Goal: Task Accomplishment & Management: Use online tool/utility

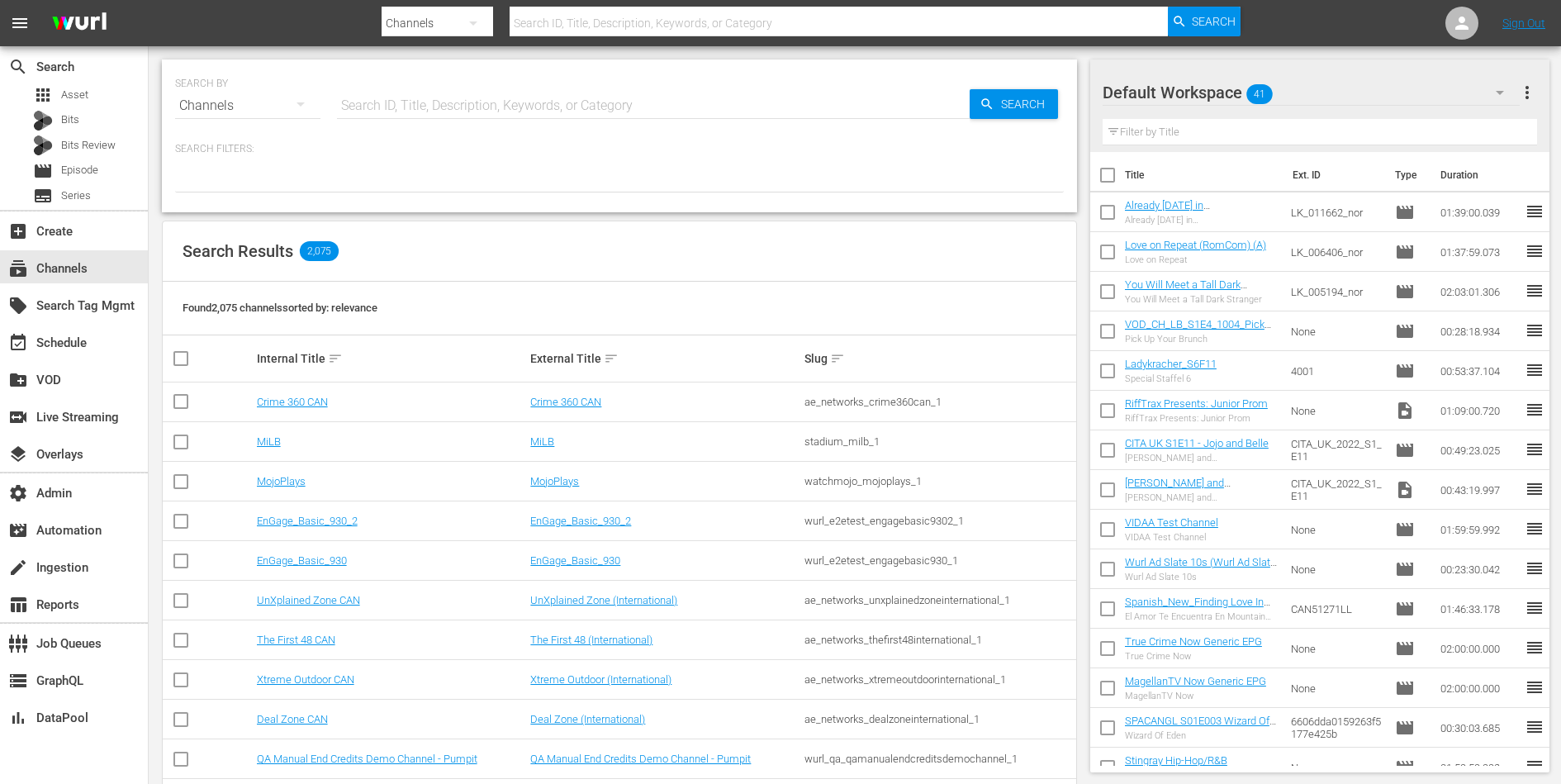
click at [478, 113] on input "text" at bounding box center [653, 105] width 633 height 40
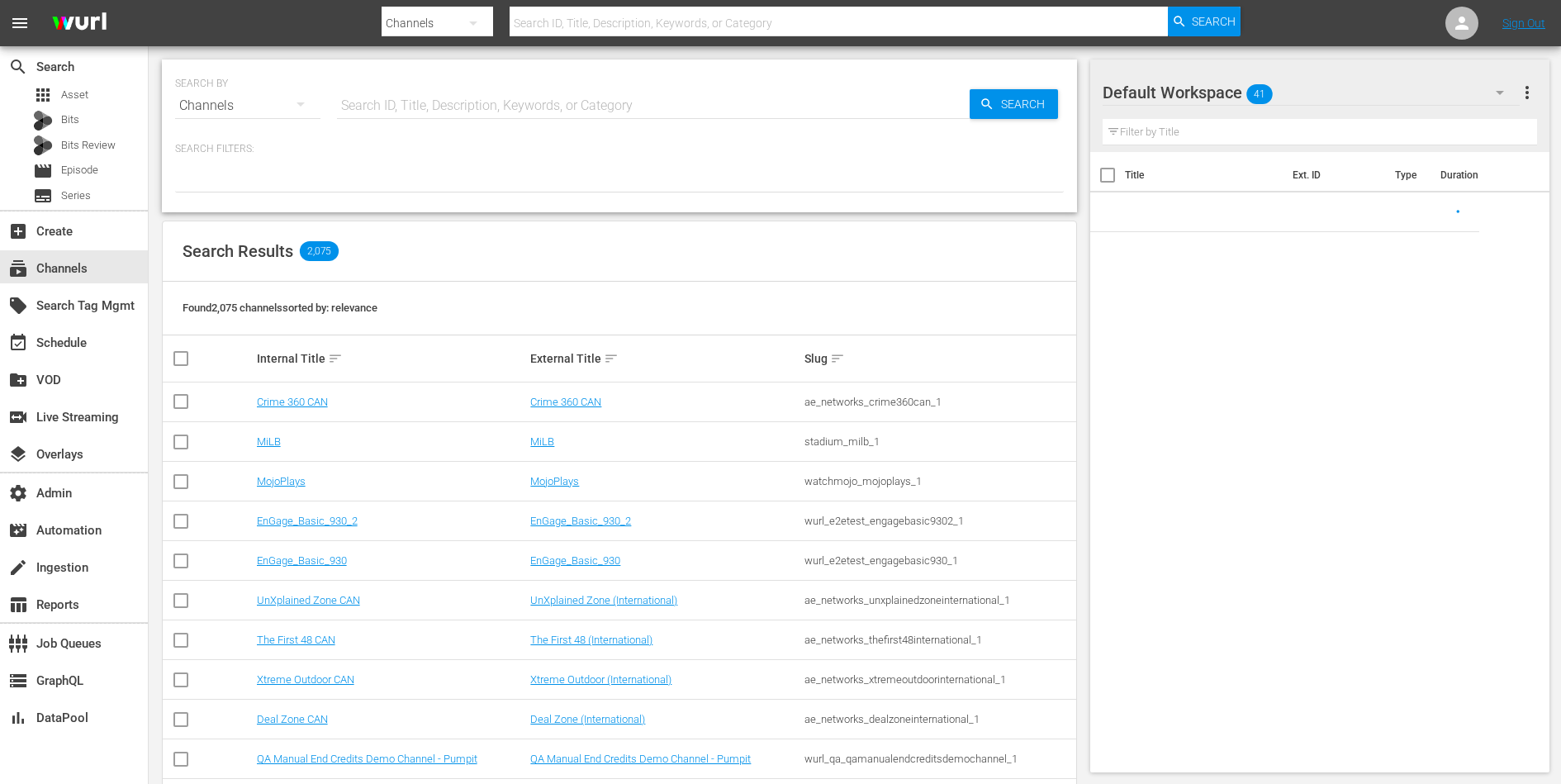
click at [439, 118] on hr at bounding box center [653, 118] width 633 height 1
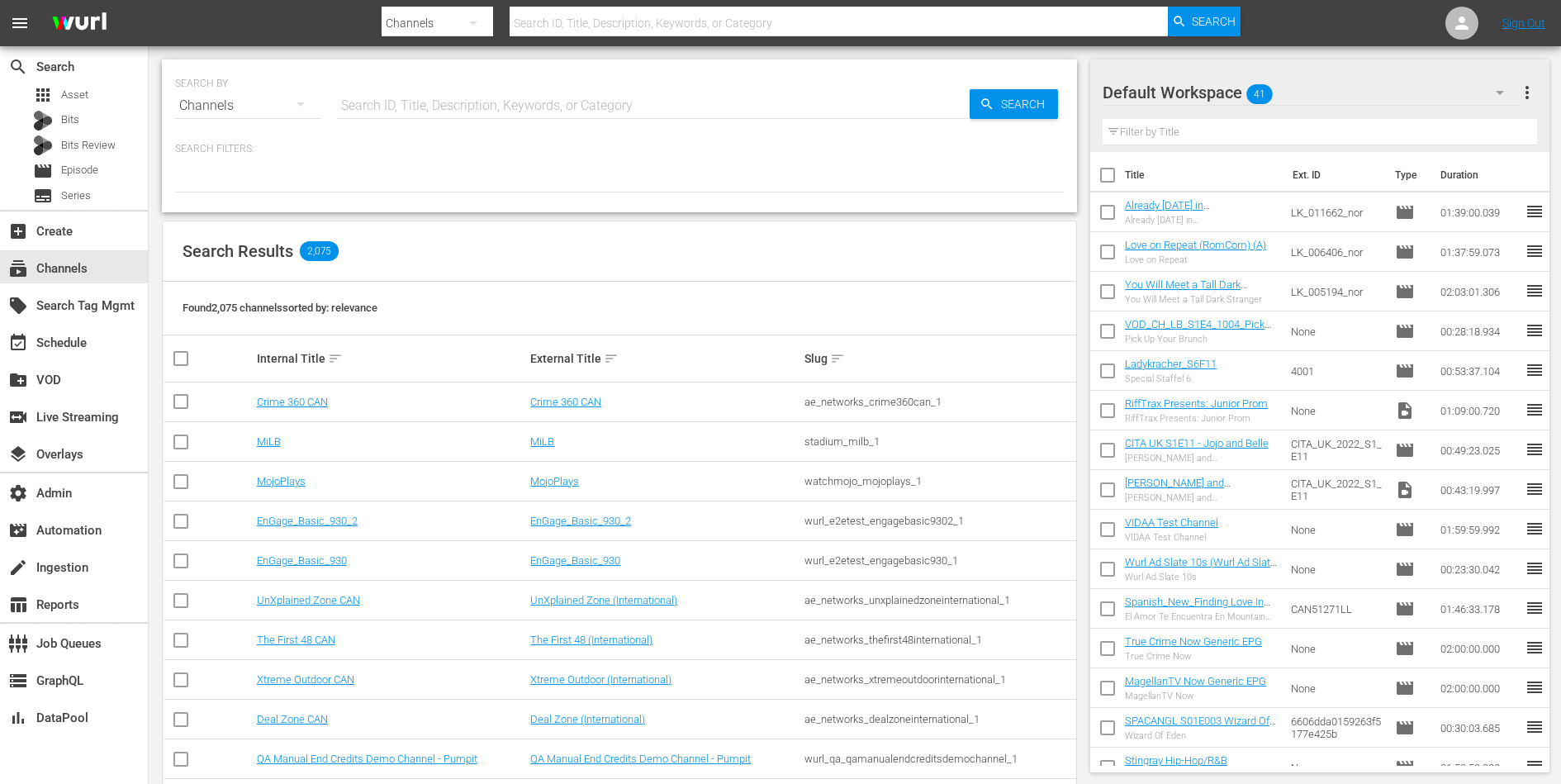
click at [441, 96] on input "text" at bounding box center [653, 105] width 633 height 40
type input "jodha"
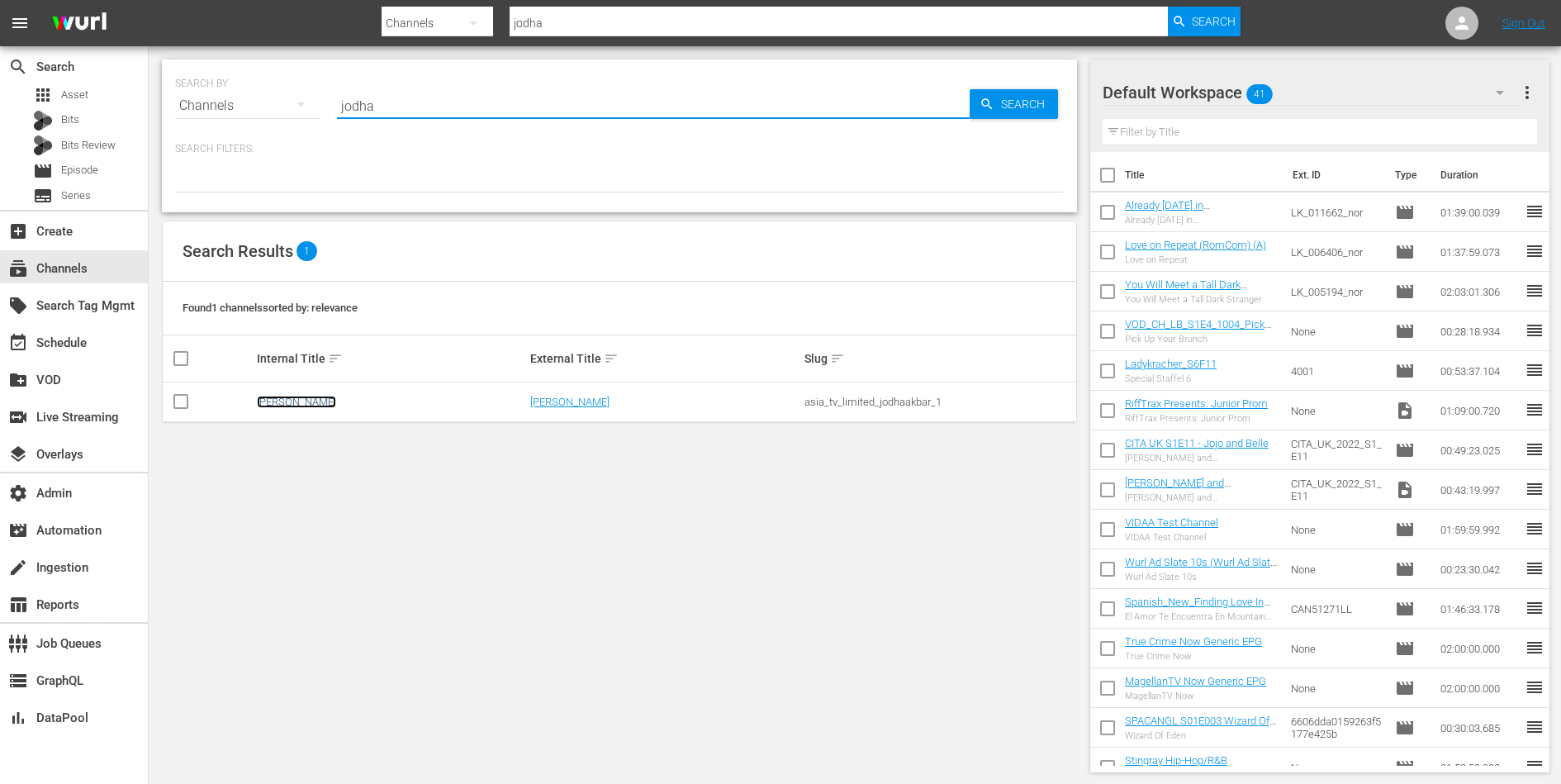
click at [295, 401] on link "Jodha Akbar" at bounding box center [296, 401] width 79 height 12
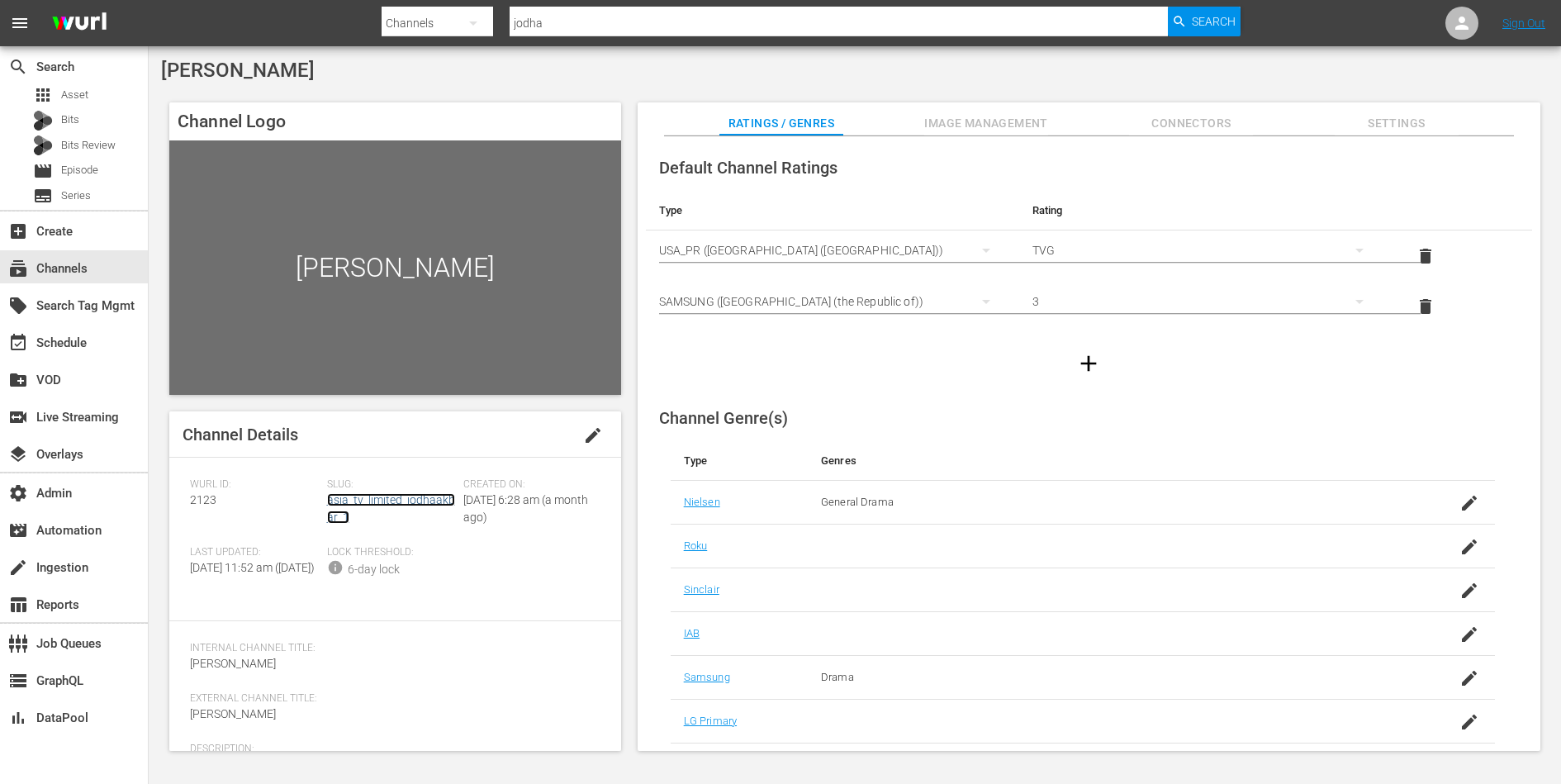
click at [370, 495] on link "asia_tv_limited_jodhaakbar_1" at bounding box center [391, 508] width 128 height 30
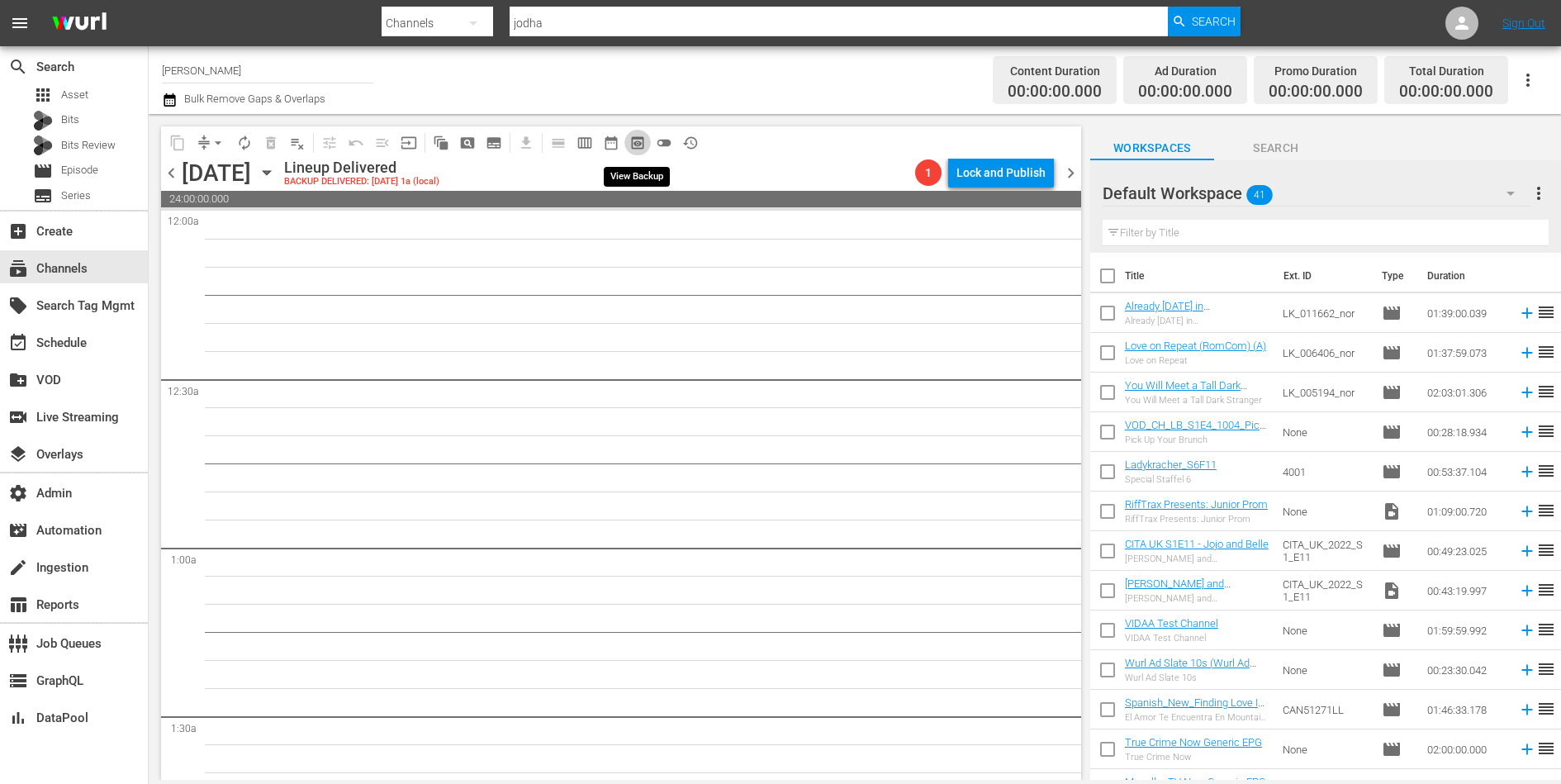
click at [635, 143] on span "preview_outlined" at bounding box center [637, 143] width 17 height 17
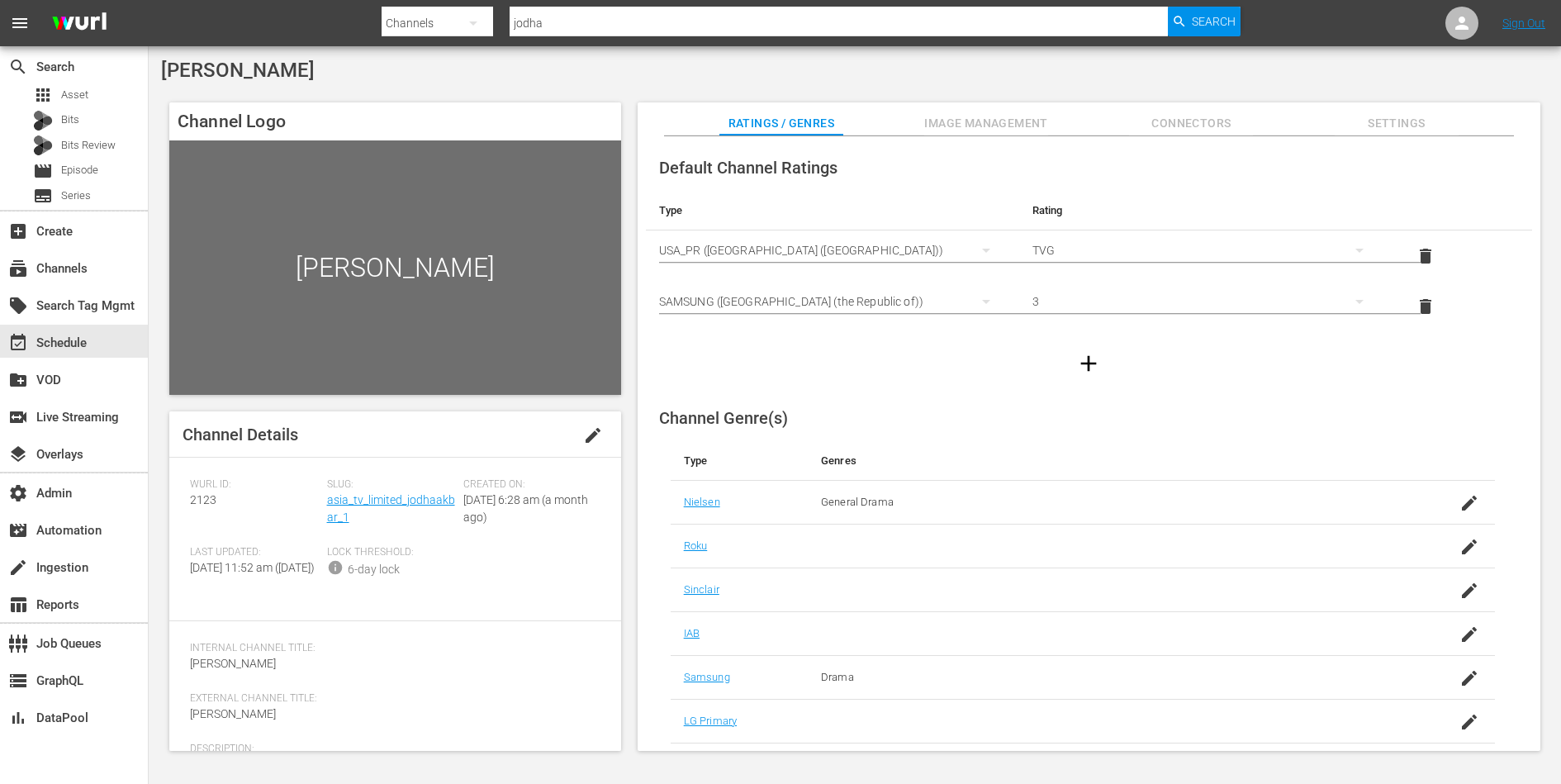
click at [1180, 131] on span "Connectors" at bounding box center [1191, 123] width 124 height 20
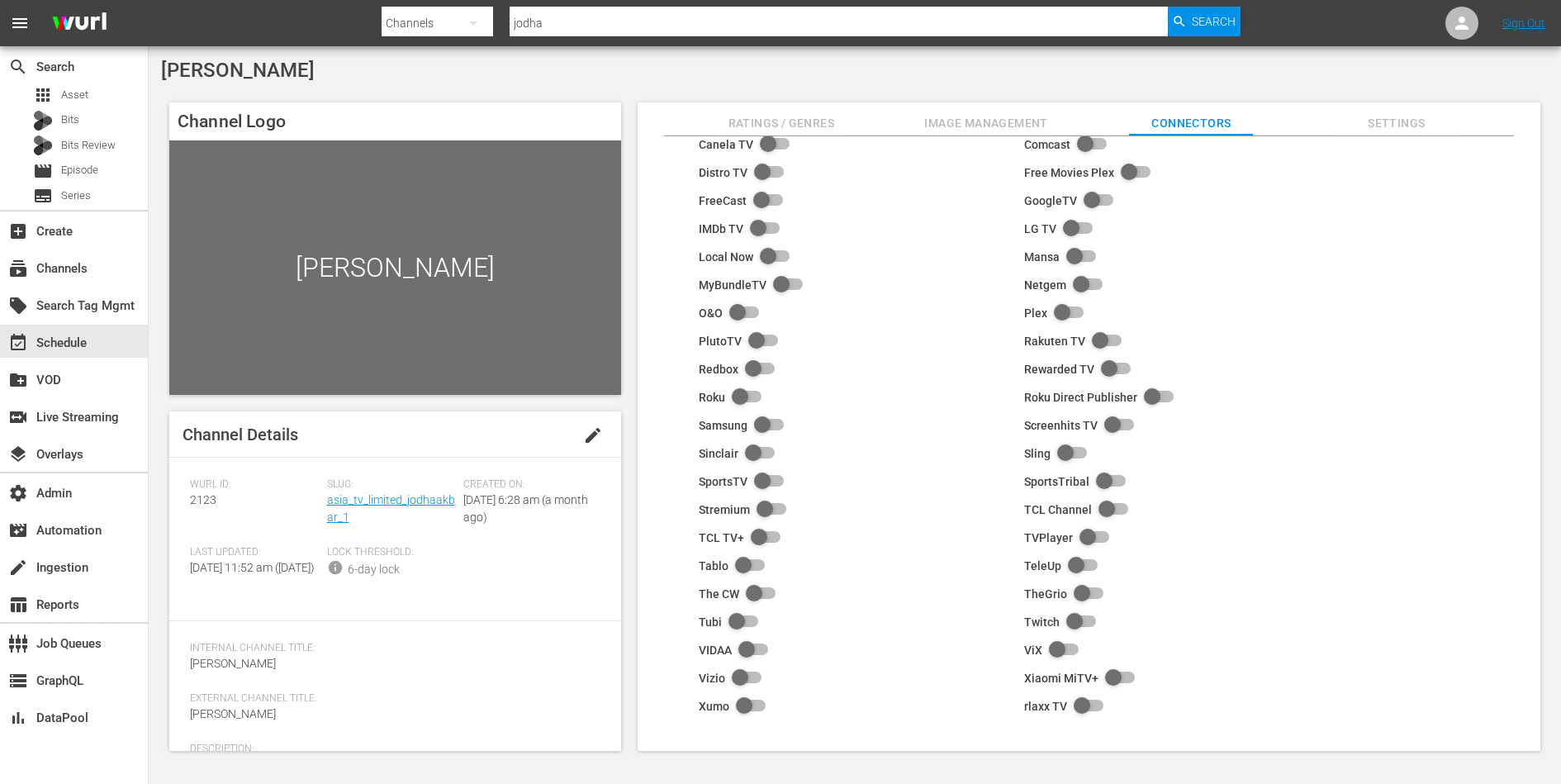
scroll to position [54, 0]
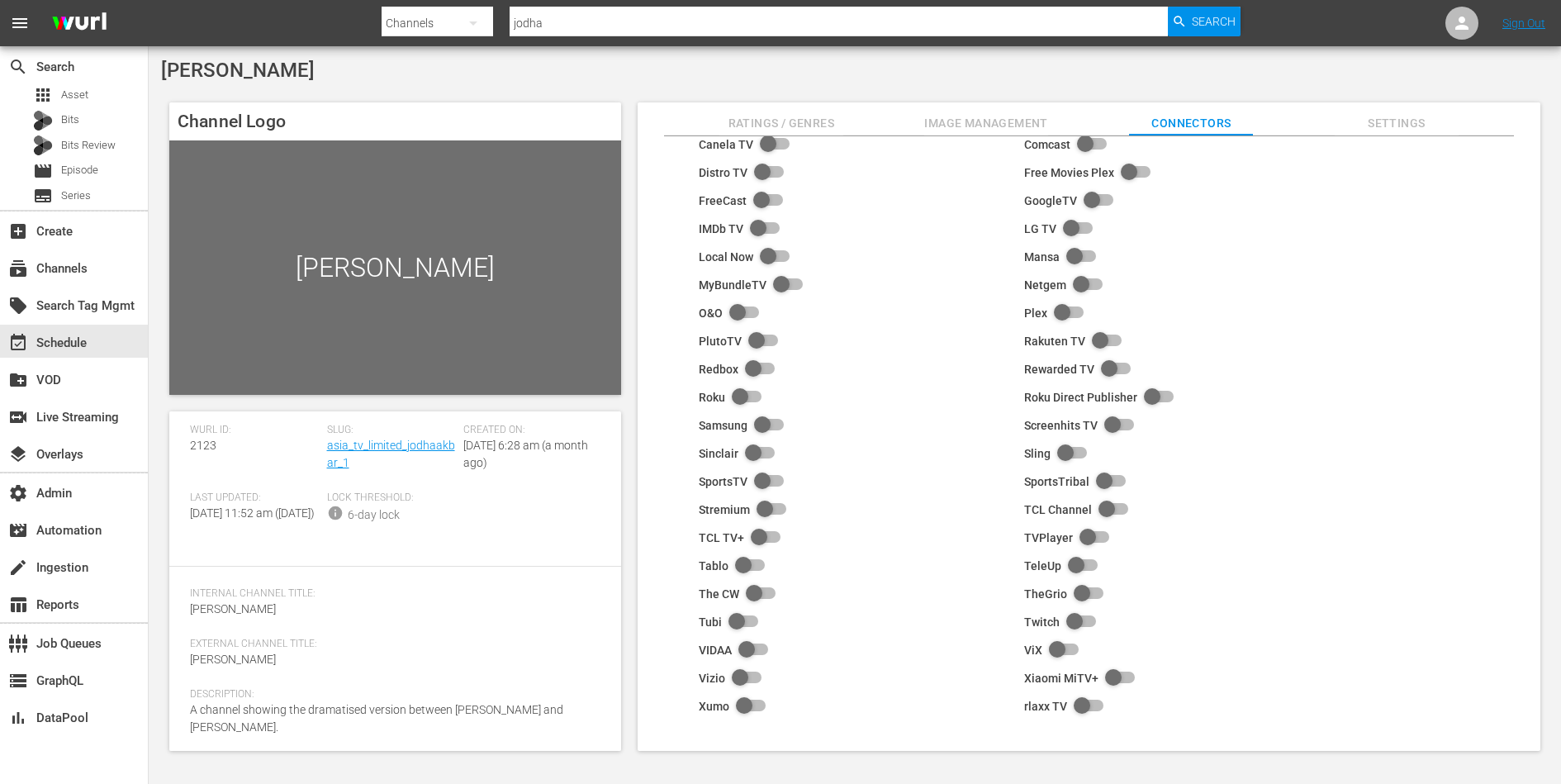
click at [771, 124] on span "Ratings / Genres" at bounding box center [781, 123] width 124 height 20
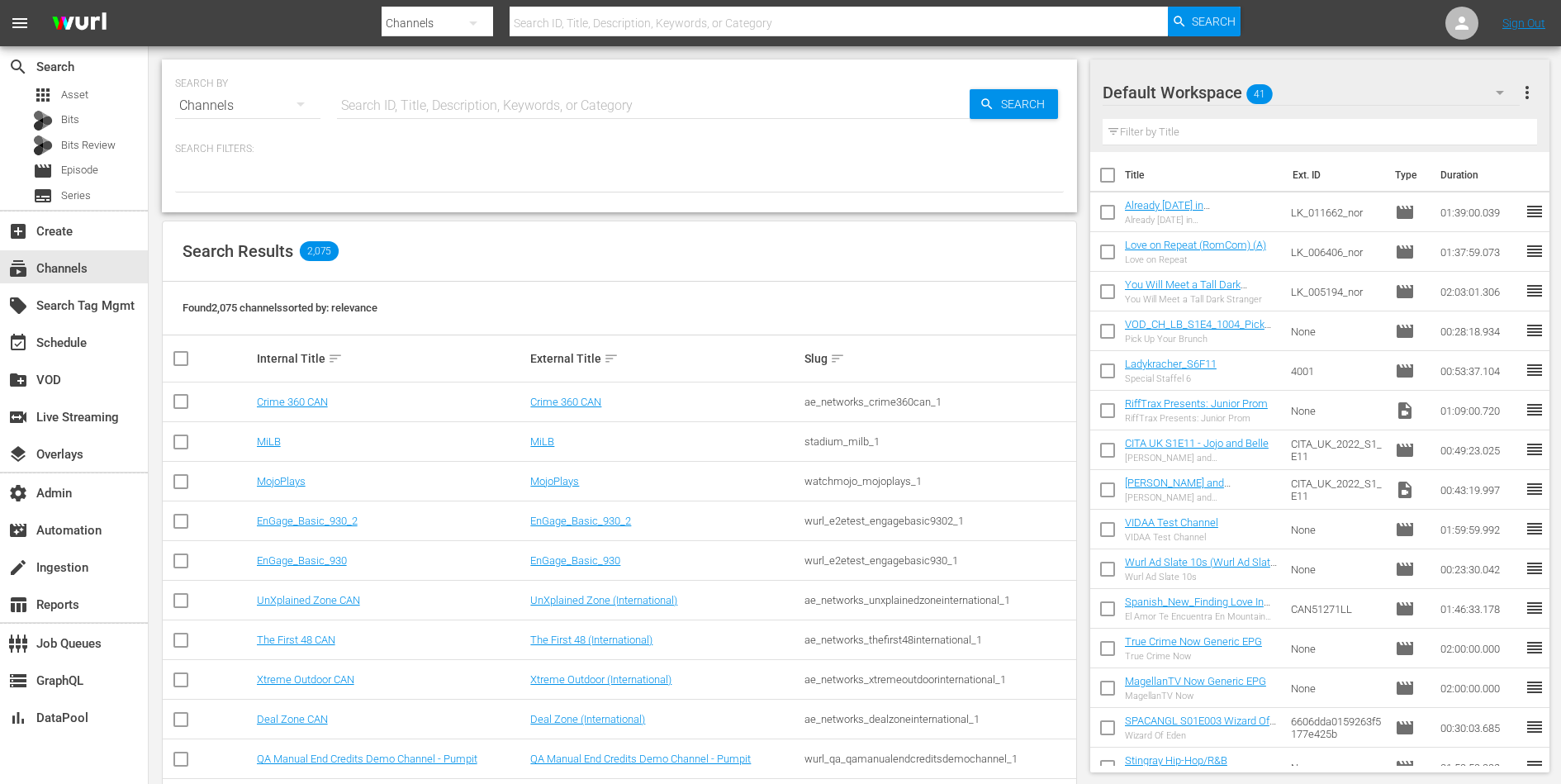
click at [478, 97] on input "text" at bounding box center [653, 105] width 633 height 40
type input "comm"
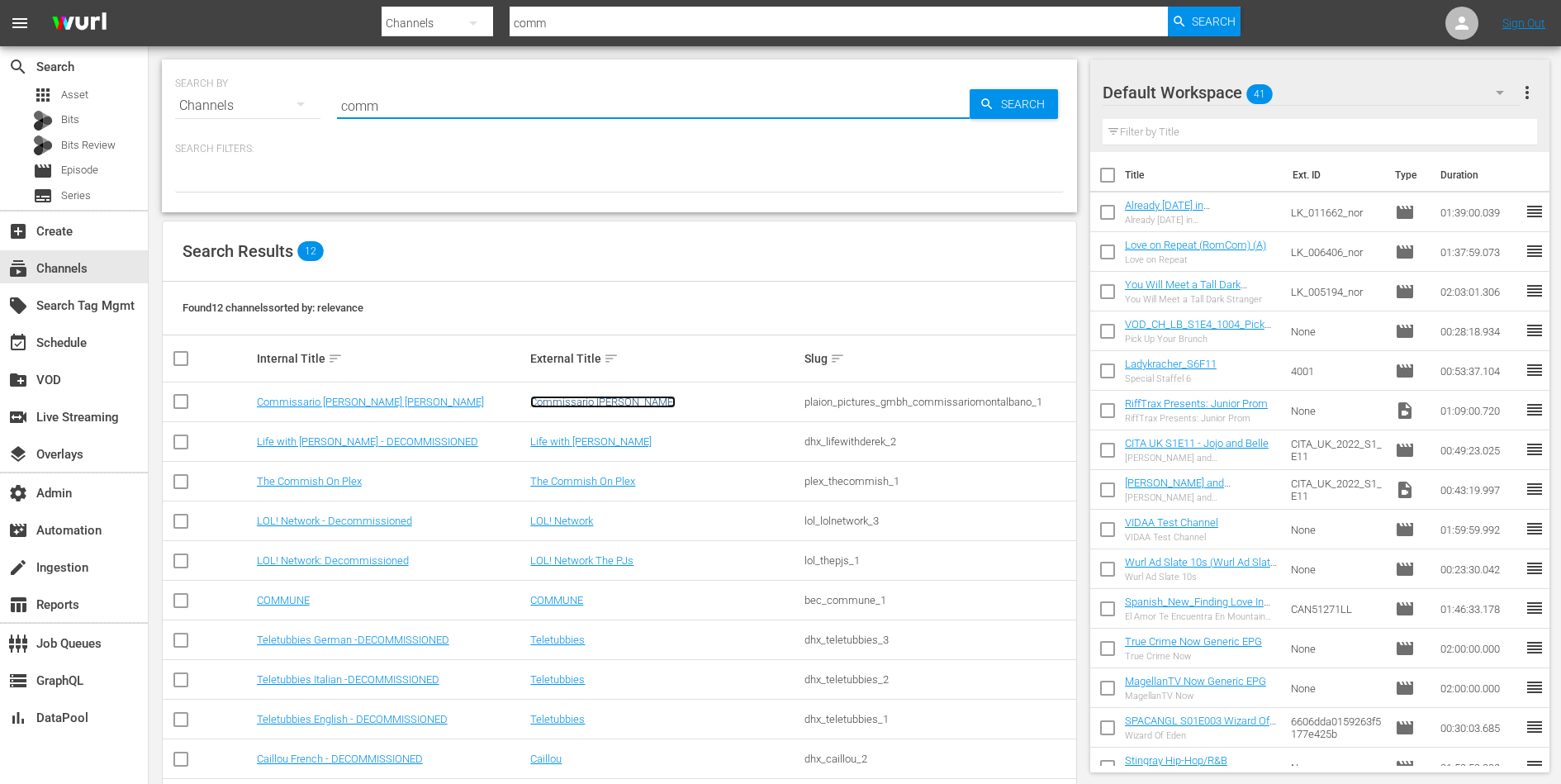
click at [593, 402] on link "Commissario [PERSON_NAME]" at bounding box center [602, 401] width 145 height 12
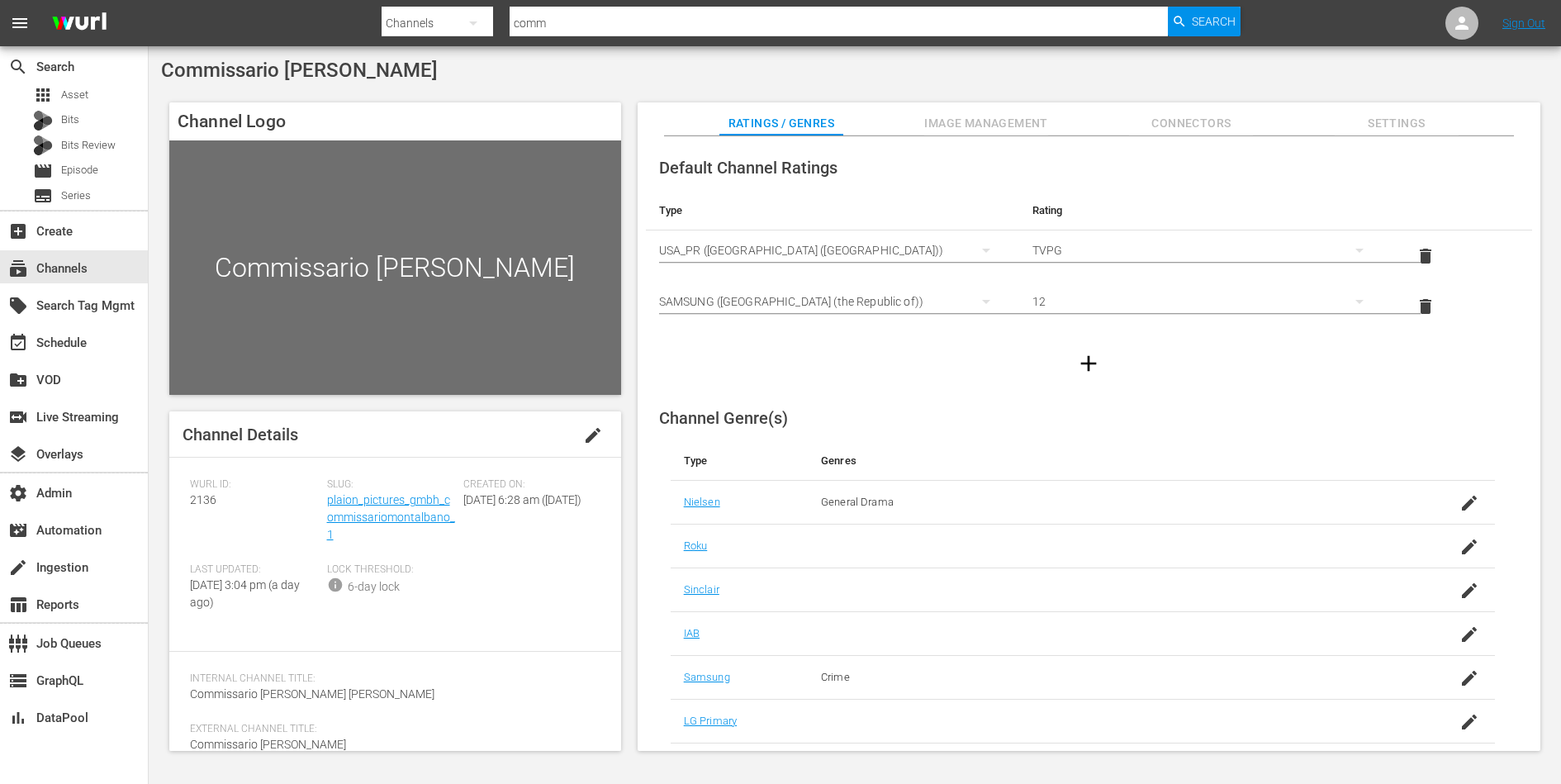
click at [972, 130] on span "Image Management" at bounding box center [986, 123] width 124 height 20
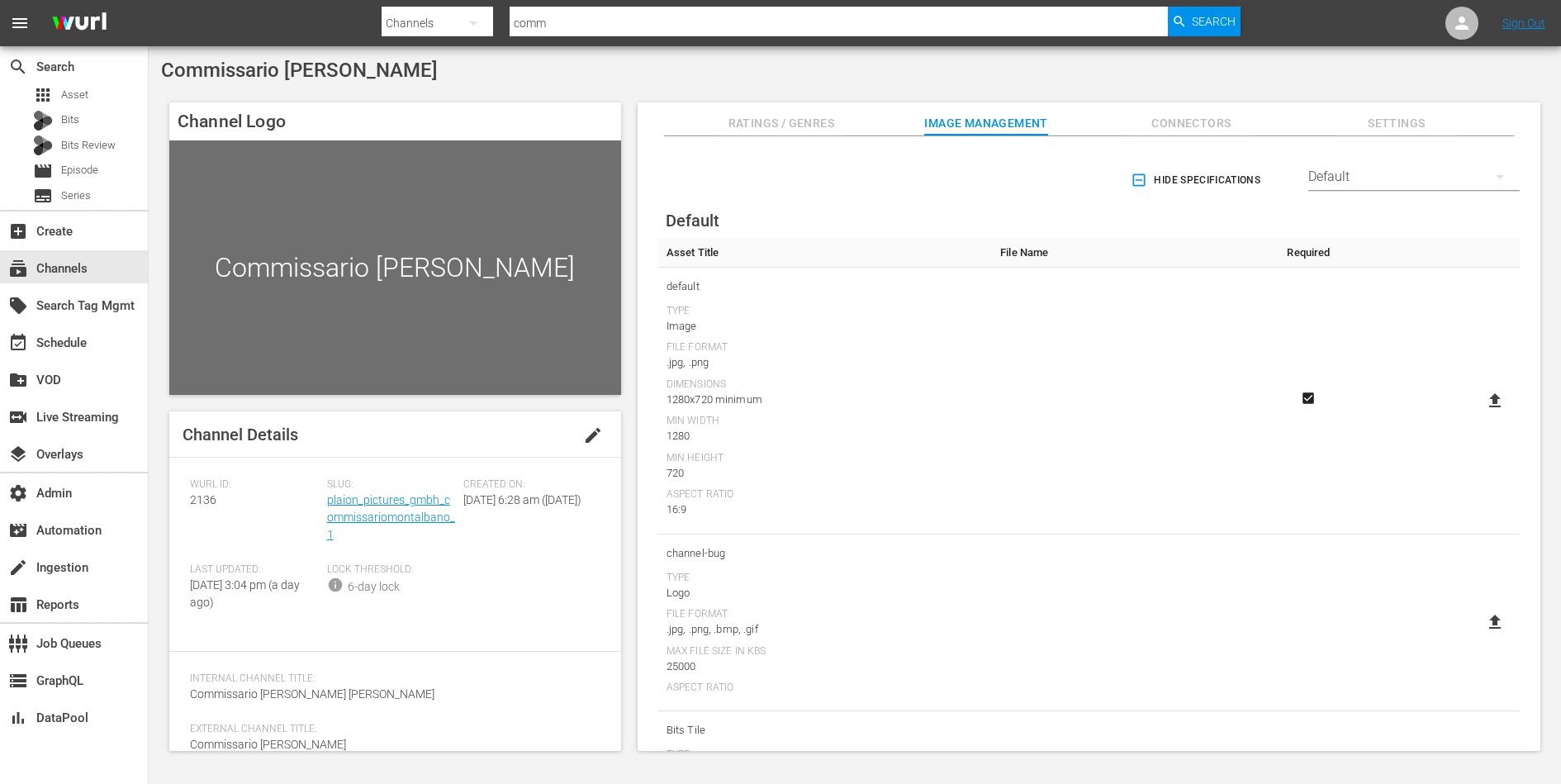
click at [1487, 393] on icon at bounding box center [1494, 400] width 19 height 19
click at [1479, 415] on input "file" at bounding box center [1478, 415] width 1 height 1
type input "C:\fakepath\Kommissar_Montalbano_Type-C_-16_9-Rectangle-1920x1080 Kristina.png"
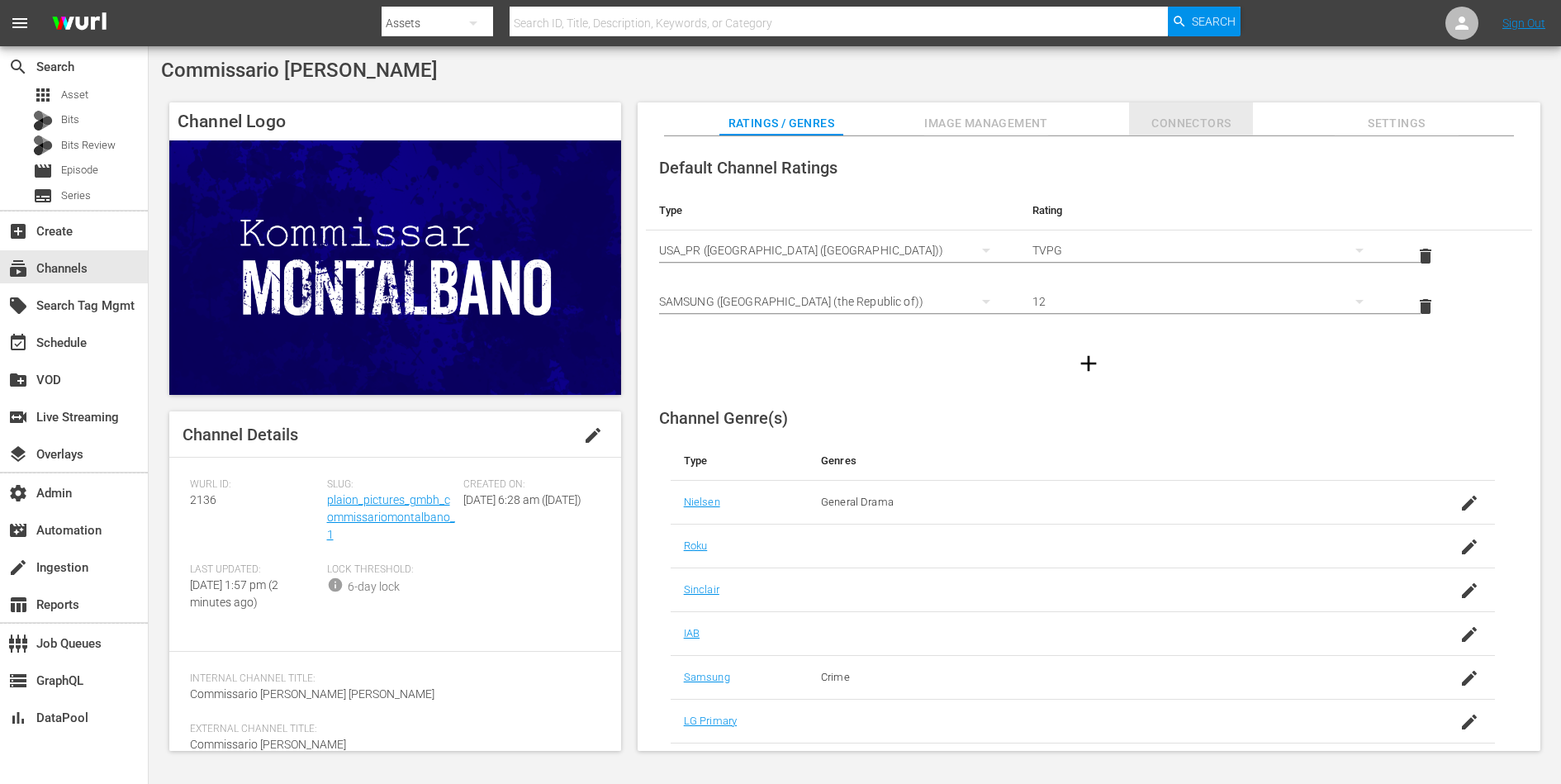
click at [1193, 125] on span "Connectors" at bounding box center [1191, 123] width 124 height 20
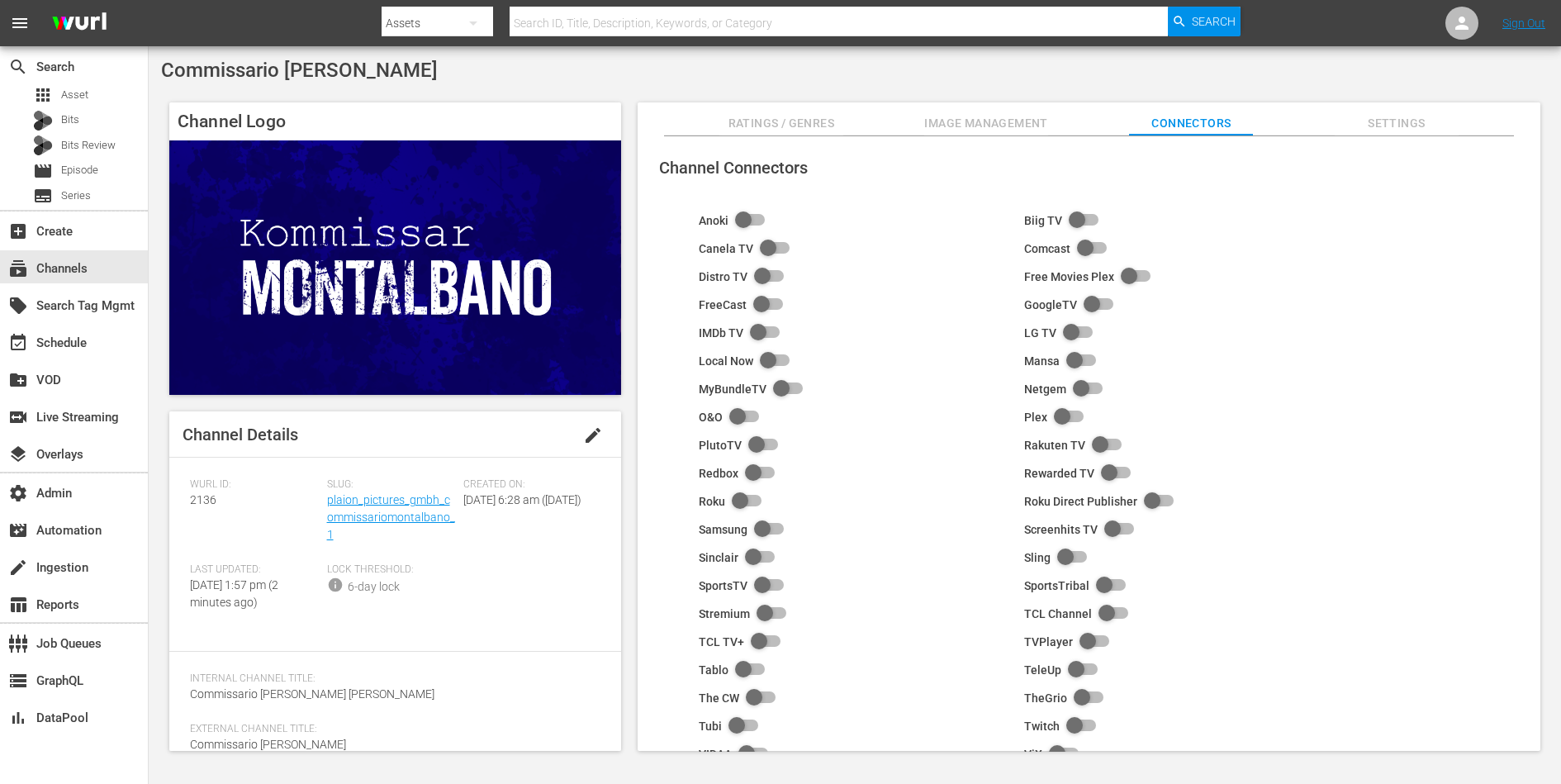
click at [1386, 137] on div "Channel Connectors Anoki Biig TV Canela TV Comcast Distro TV Free Movies Plex F…" at bounding box center [1088, 444] width 902 height 615
click at [1390, 129] on span "Settings" at bounding box center [1397, 123] width 124 height 20
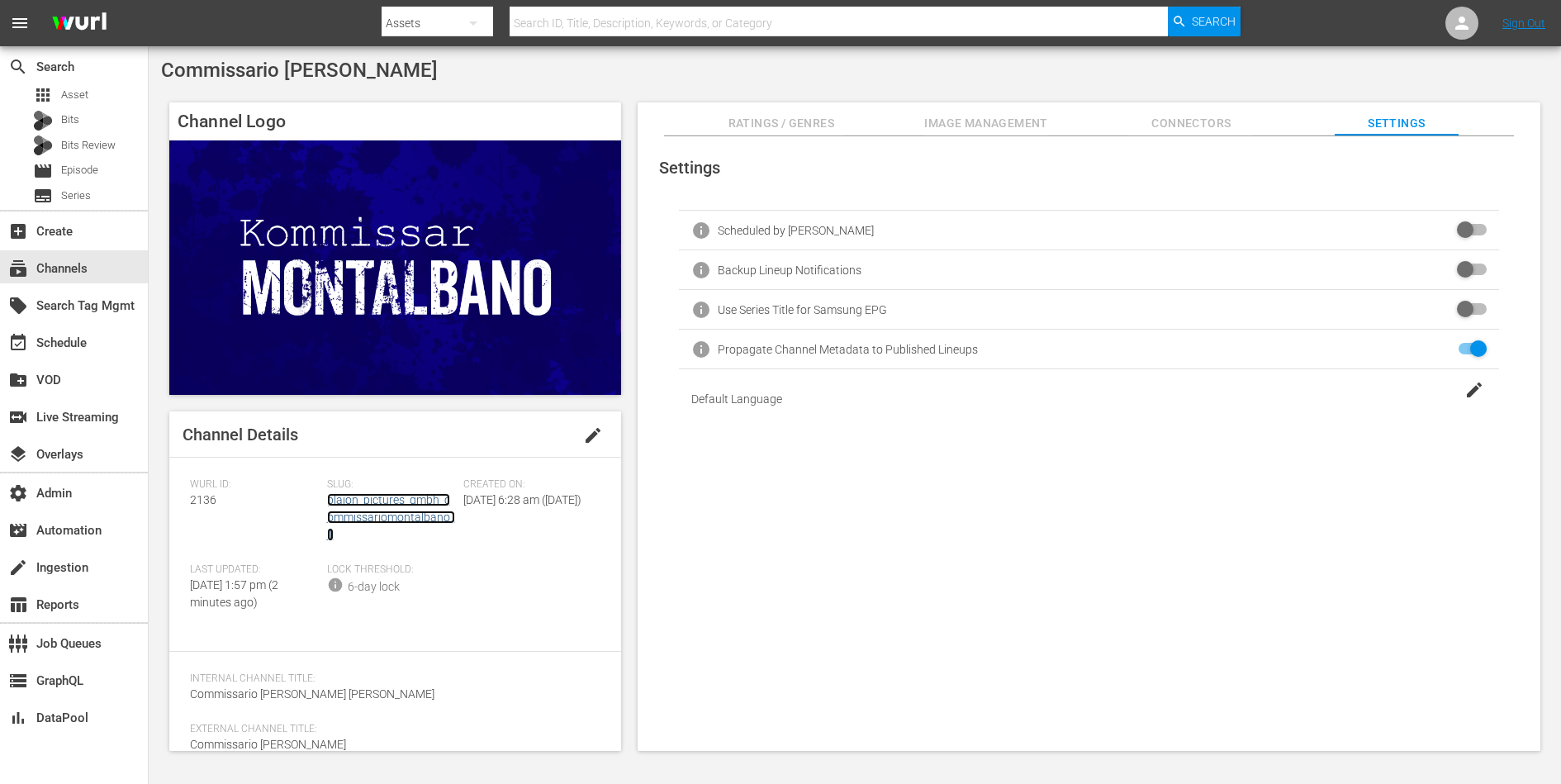
click at [402, 515] on link "plaion_pictures_gmbh_commissariomontalbano_1" at bounding box center [391, 517] width 128 height 48
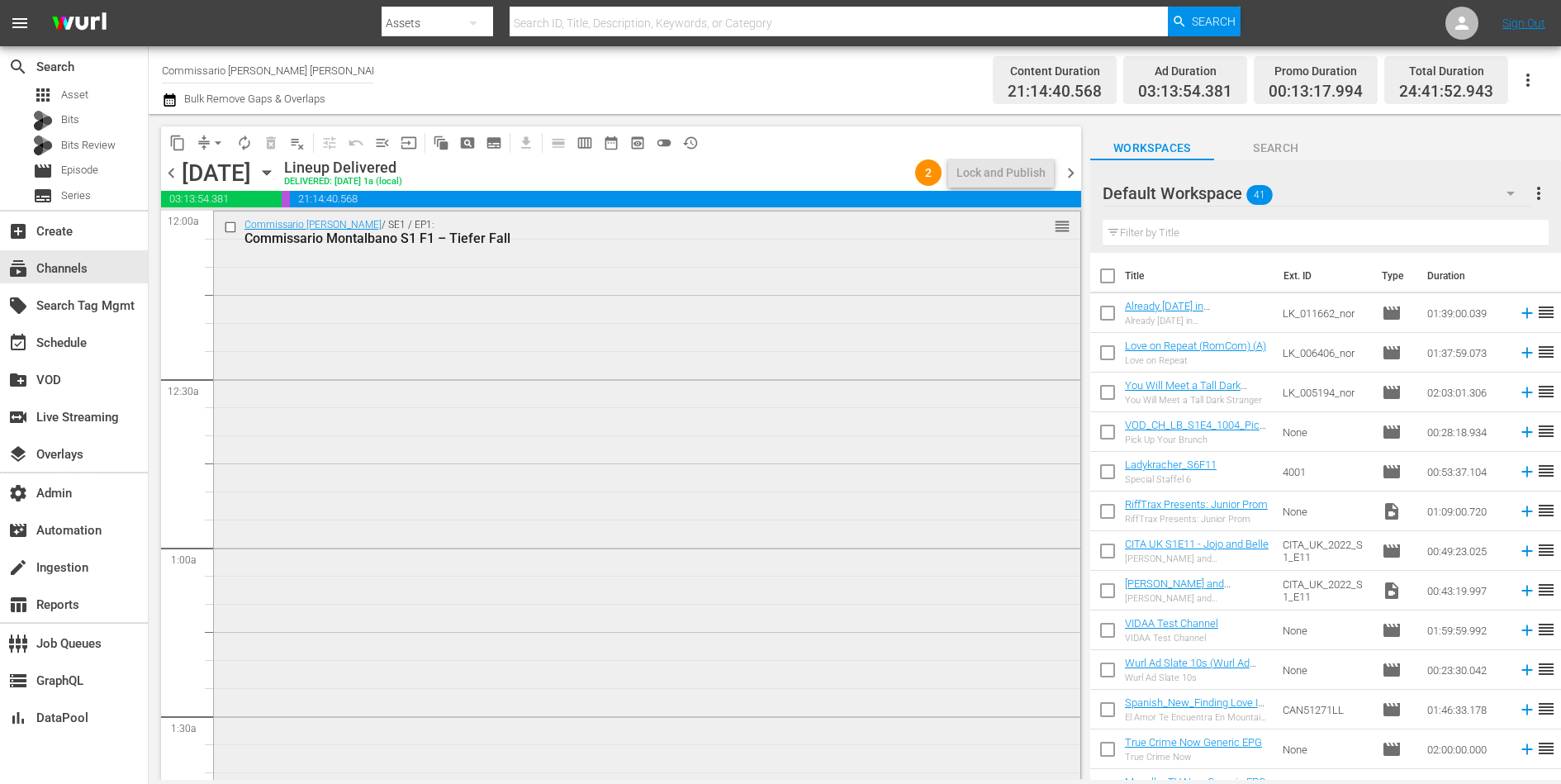
click at [451, 497] on div "Commissario [PERSON_NAME] / SE1 / EP1: Commissario [PERSON_NAME] S1 F1 – Tiefer…" at bounding box center [647, 578] width 866 height 733
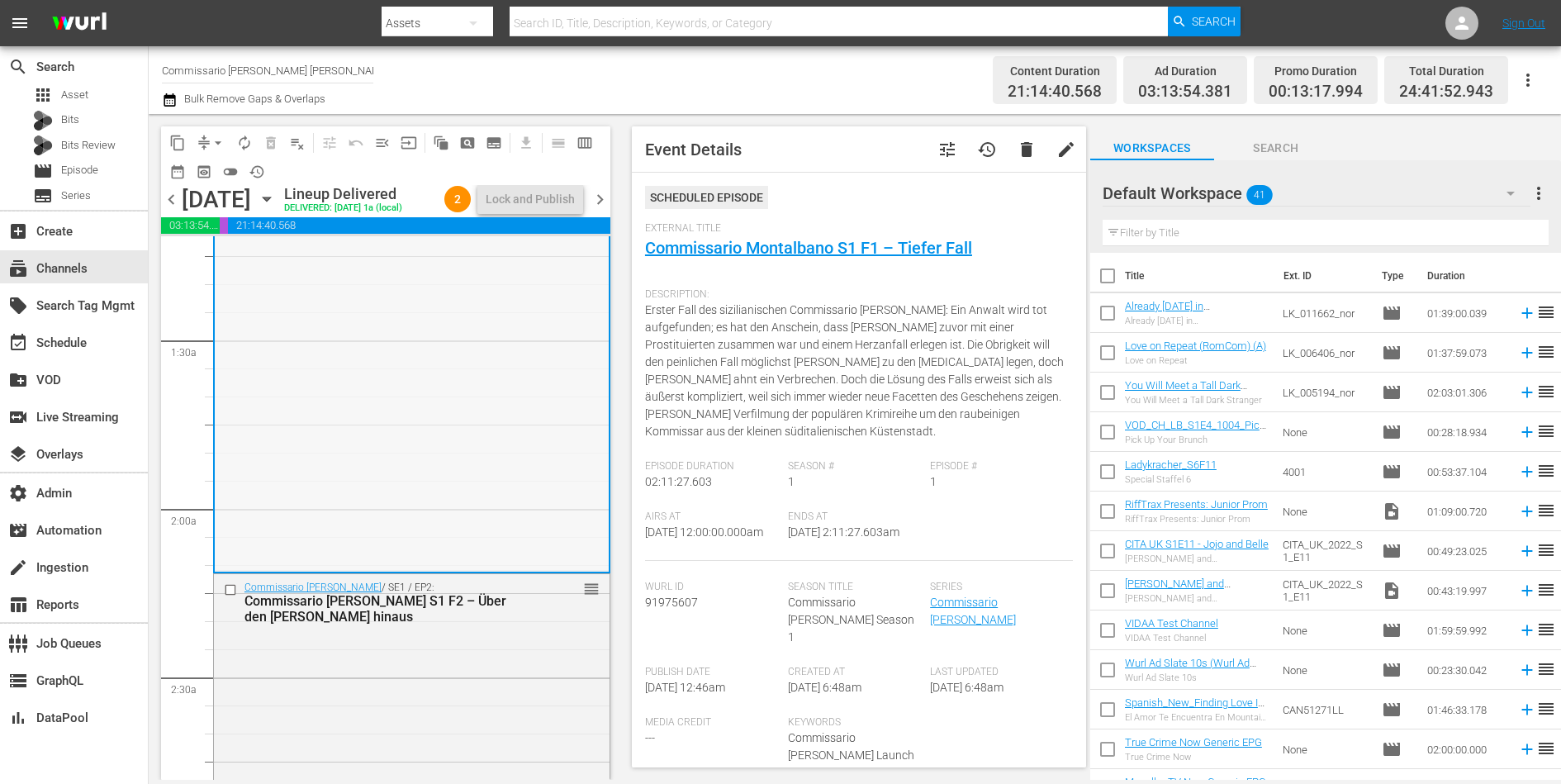
scroll to position [588, 0]
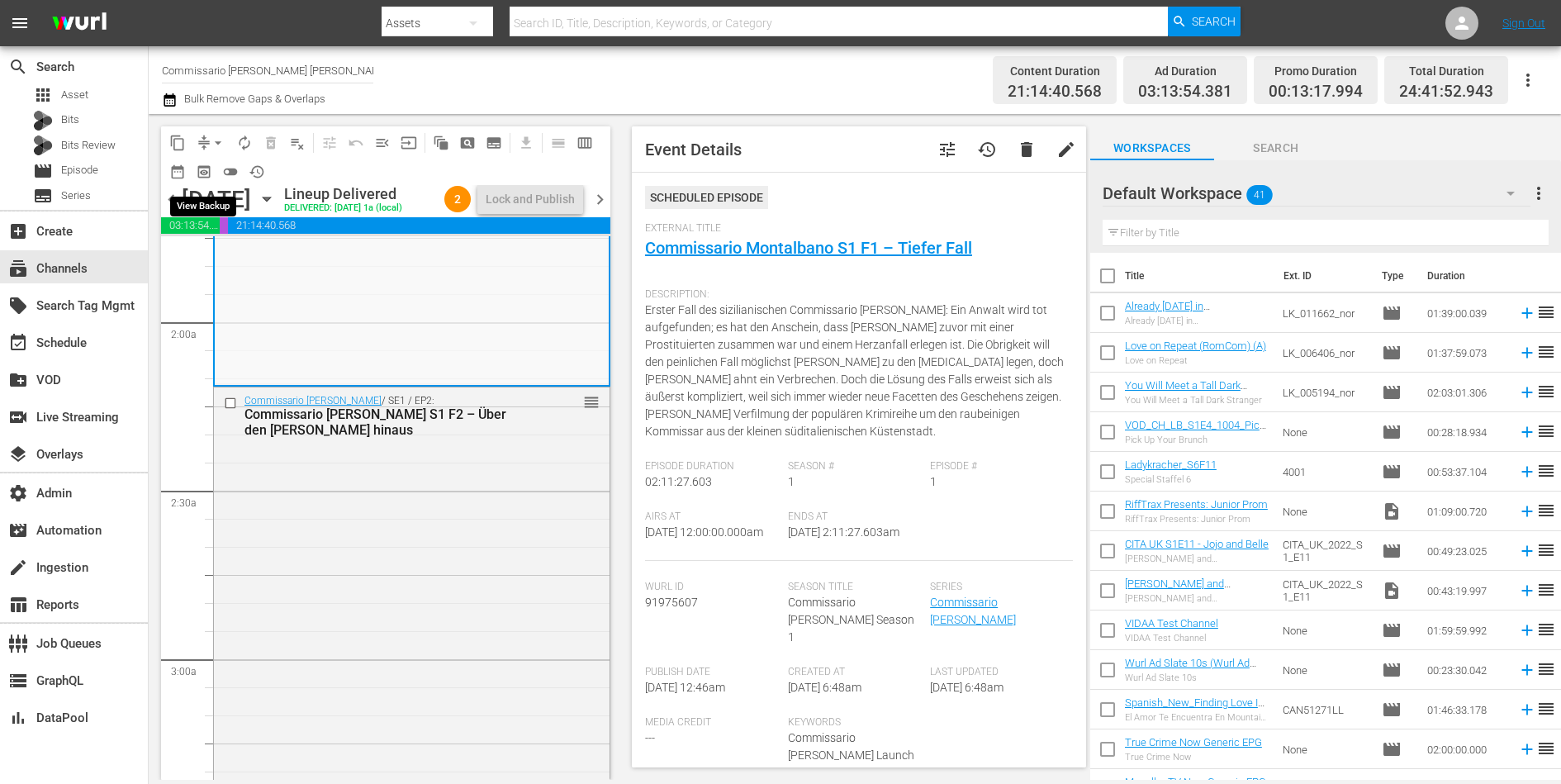
click at [207, 168] on span "preview_outlined" at bounding box center [204, 172] width 17 height 17
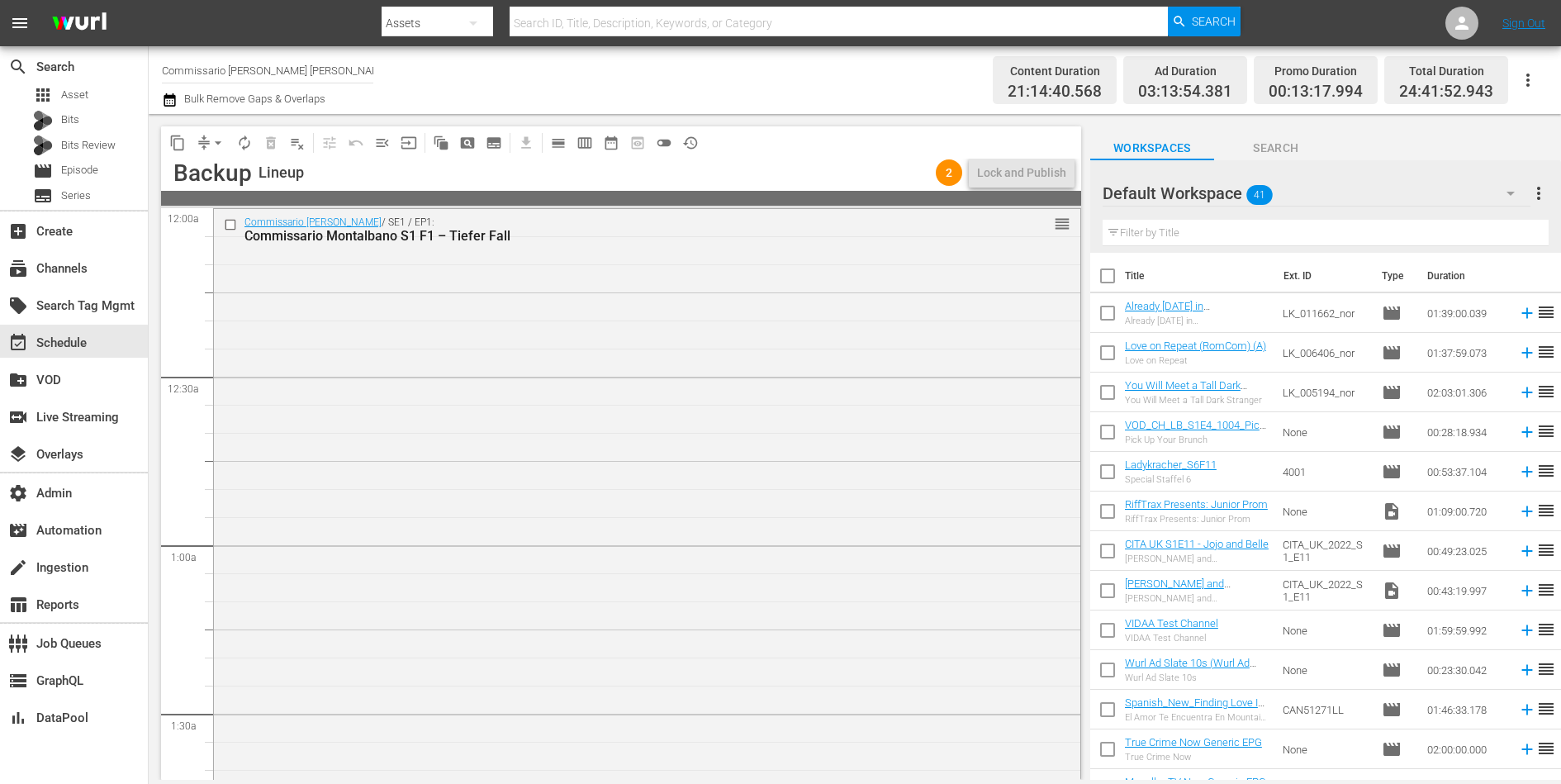
click at [449, 478] on div "Commissario Montalbano / SE1 / EP1: Commissario Montalbano S1 F1 – Tiefer Fall …" at bounding box center [647, 575] width 866 height 733
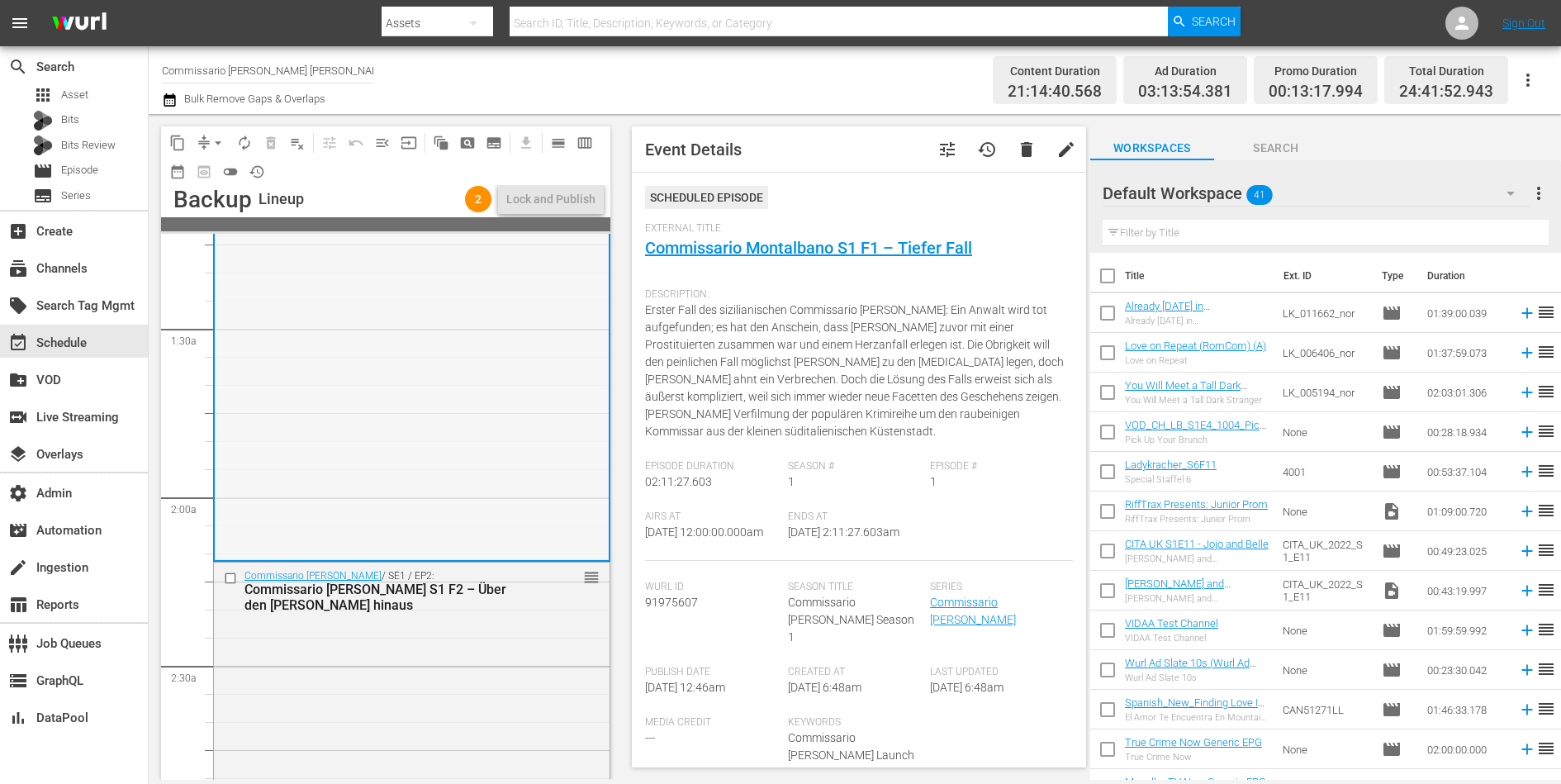
scroll to position [477, 0]
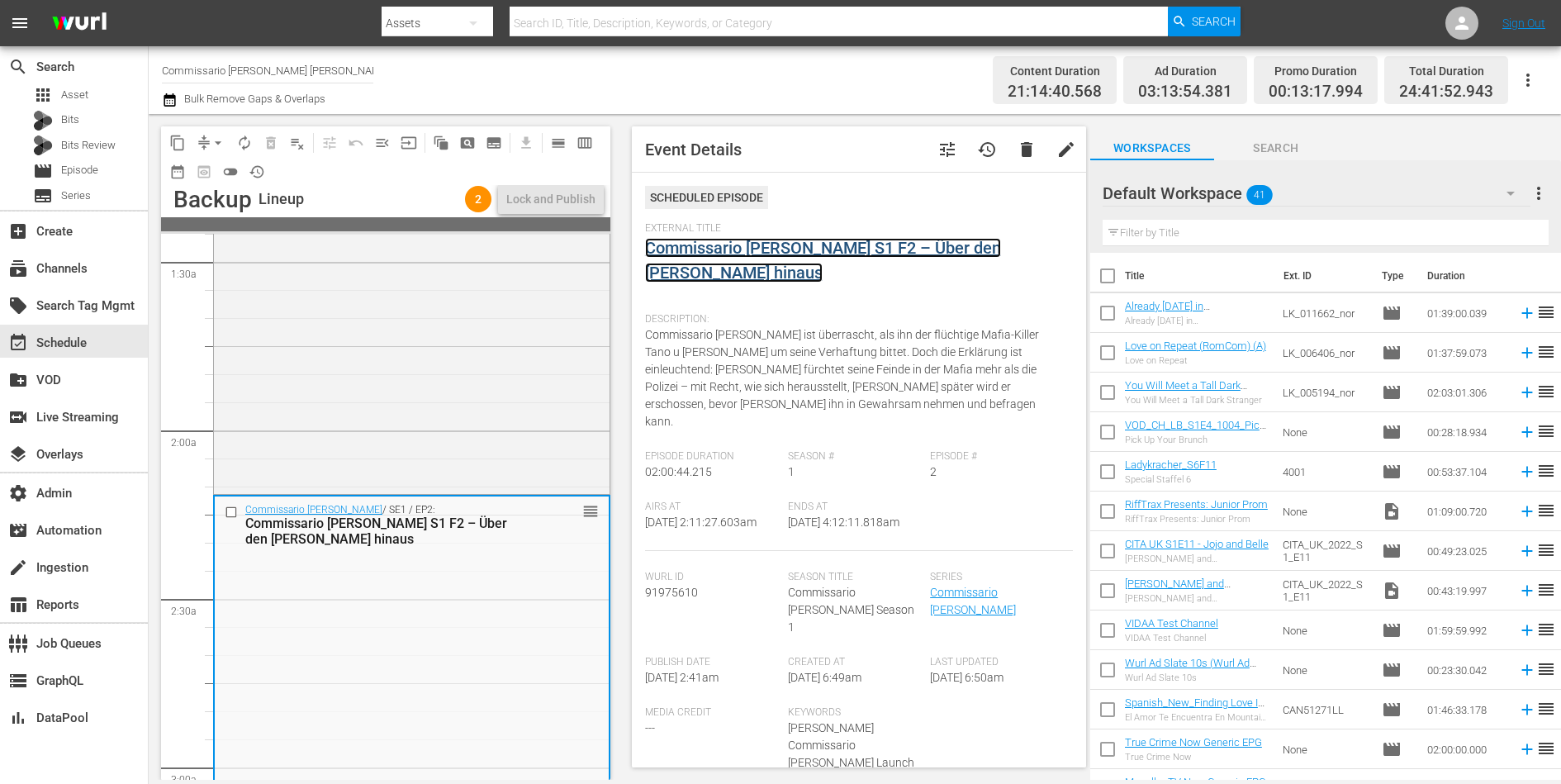
click at [699, 249] on link "Commissario Montalbano S1 F2 – Über den Tod hinaus" at bounding box center [822, 260] width 356 height 44
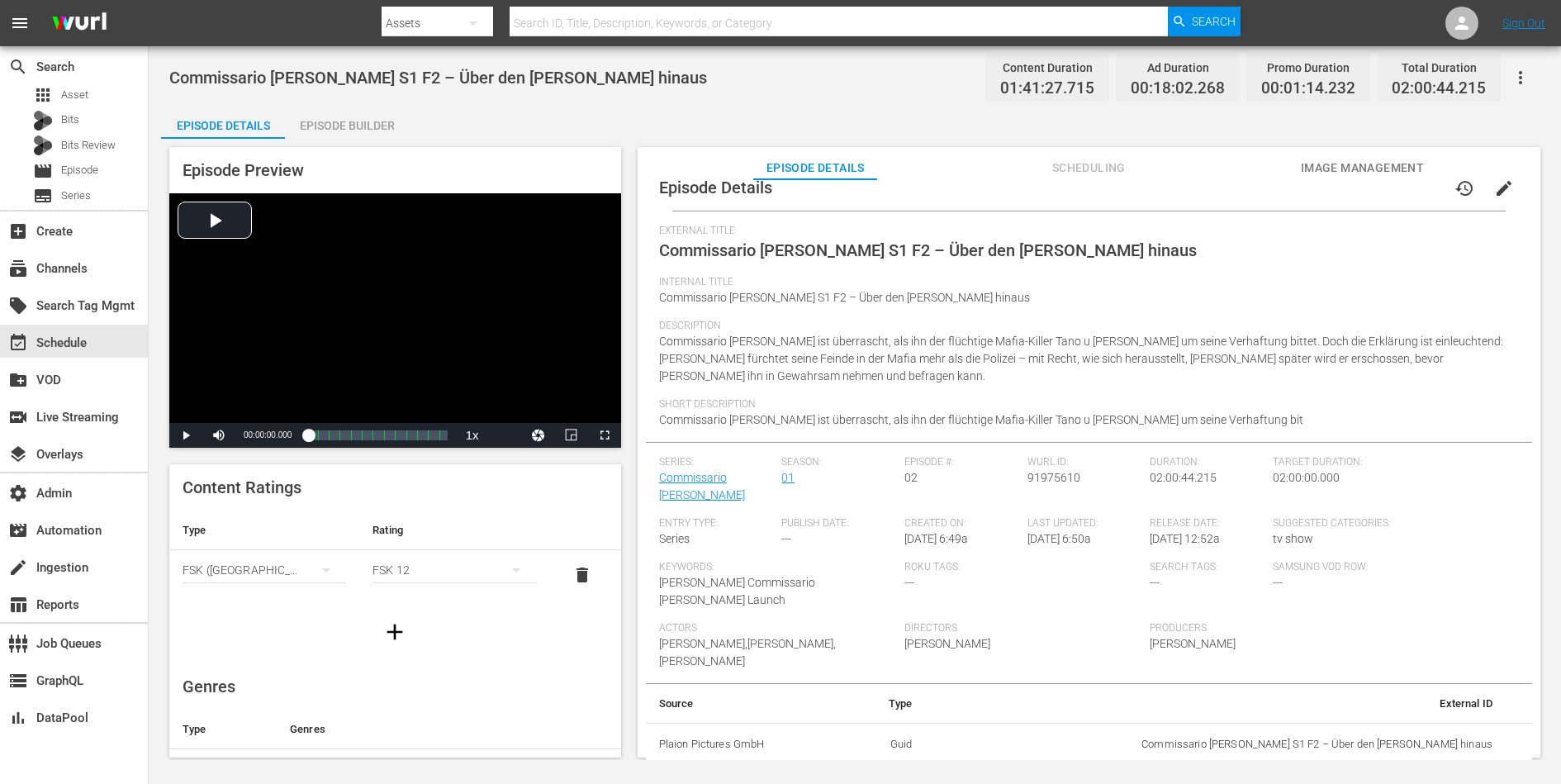
click at [362, 125] on div "Episode Builder" at bounding box center [346, 125] width 124 height 40
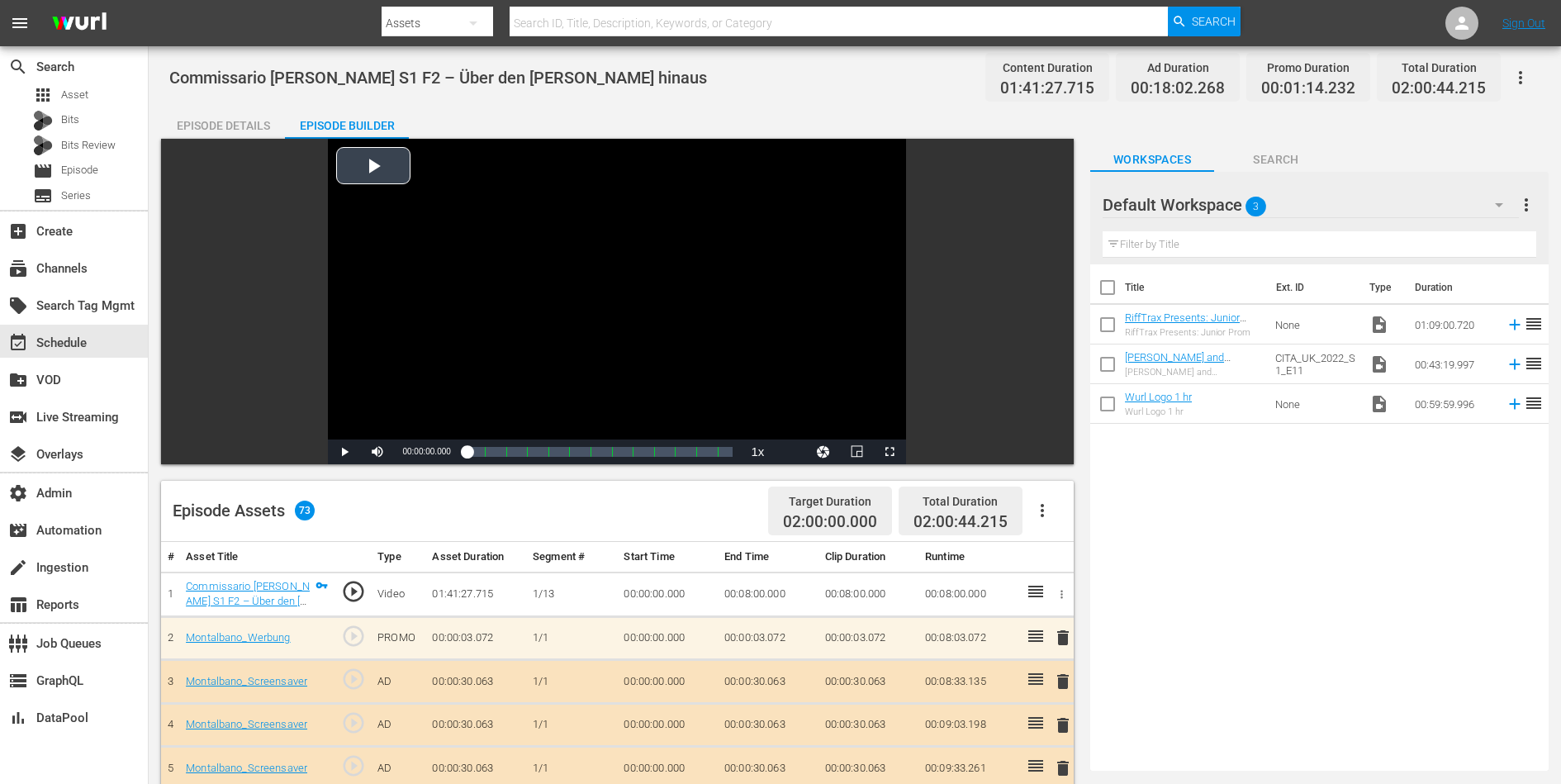
click at [433, 204] on div "Video Player" at bounding box center [617, 288] width 578 height 300
click at [599, 458] on div "Loaded : 0.49% 00:59:59.609 Commissario Montalbano S1 F2 – Über den Tod hinaus …" at bounding box center [600, 452] width 266 height 17
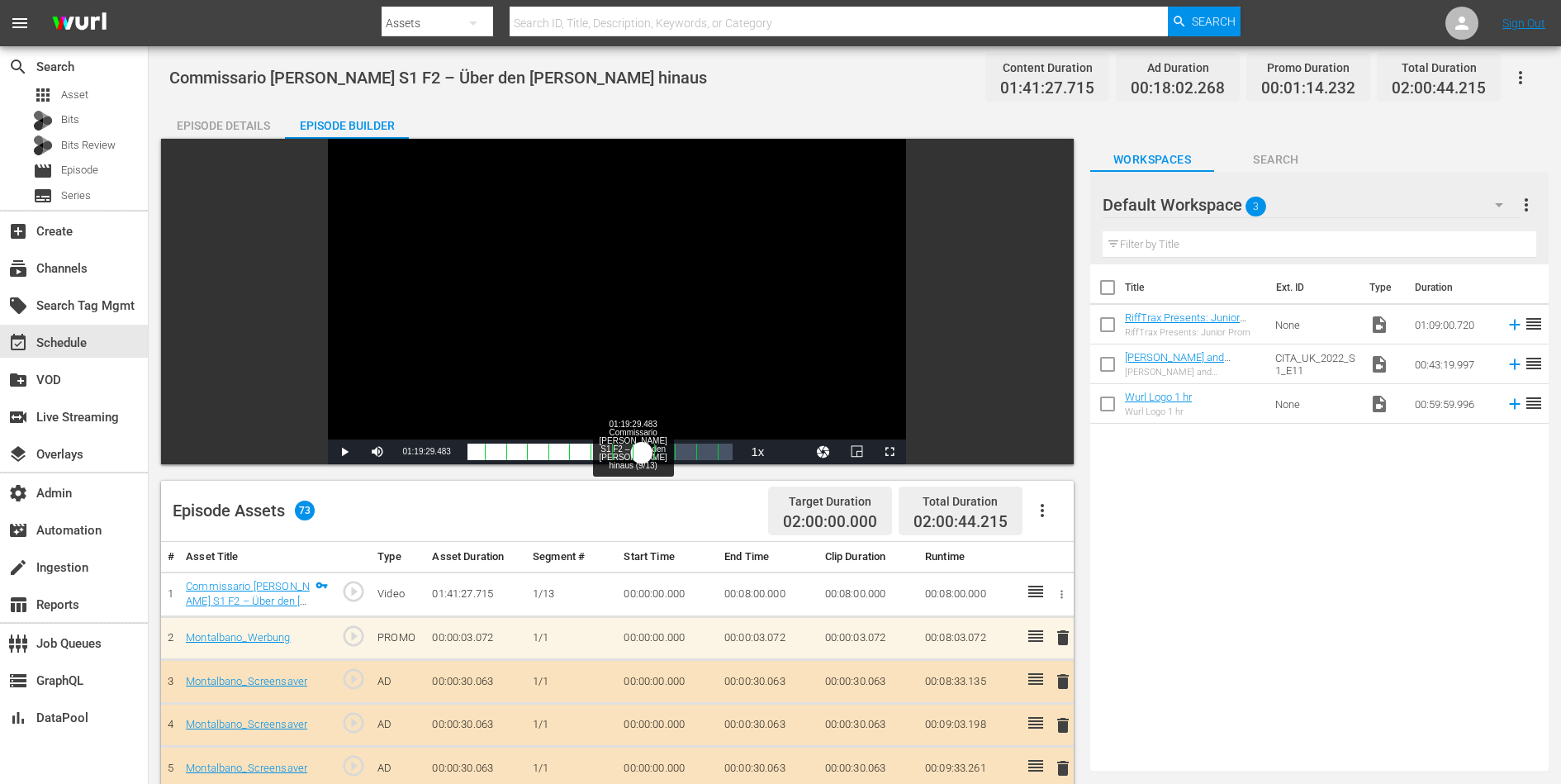
click at [642, 452] on div "Loaded : 51.50% 01:19:29.483 Commissario Montalbano S1 F2 – Über den Tod hinaus…" at bounding box center [600, 452] width 266 height 17
click at [345, 452] on span "Video Player" at bounding box center [345, 452] width 0 height 0
click at [244, 120] on div "Episode Details" at bounding box center [223, 125] width 124 height 40
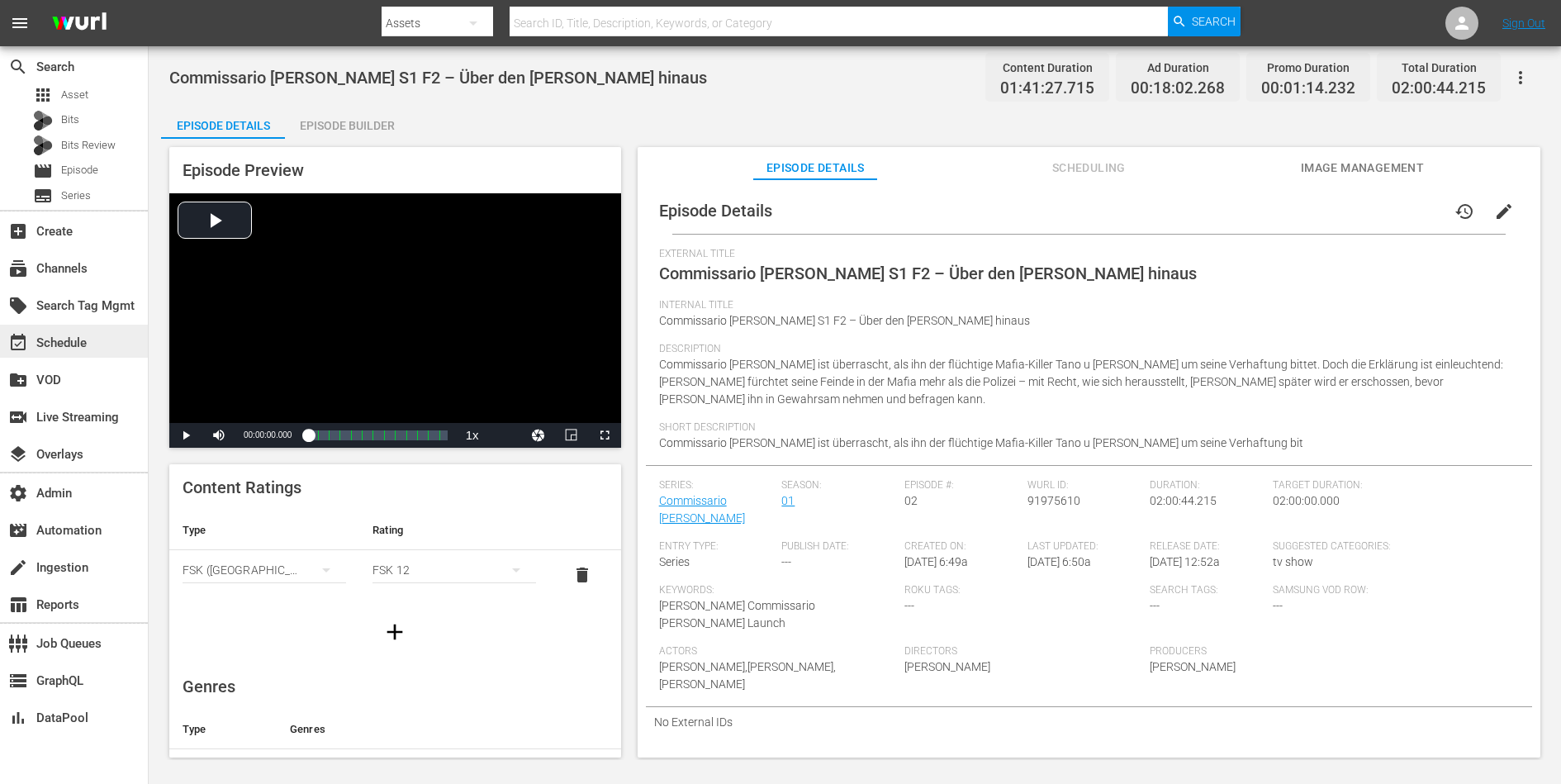
click at [67, 339] on div "event_available Schedule" at bounding box center [46, 340] width 92 height 15
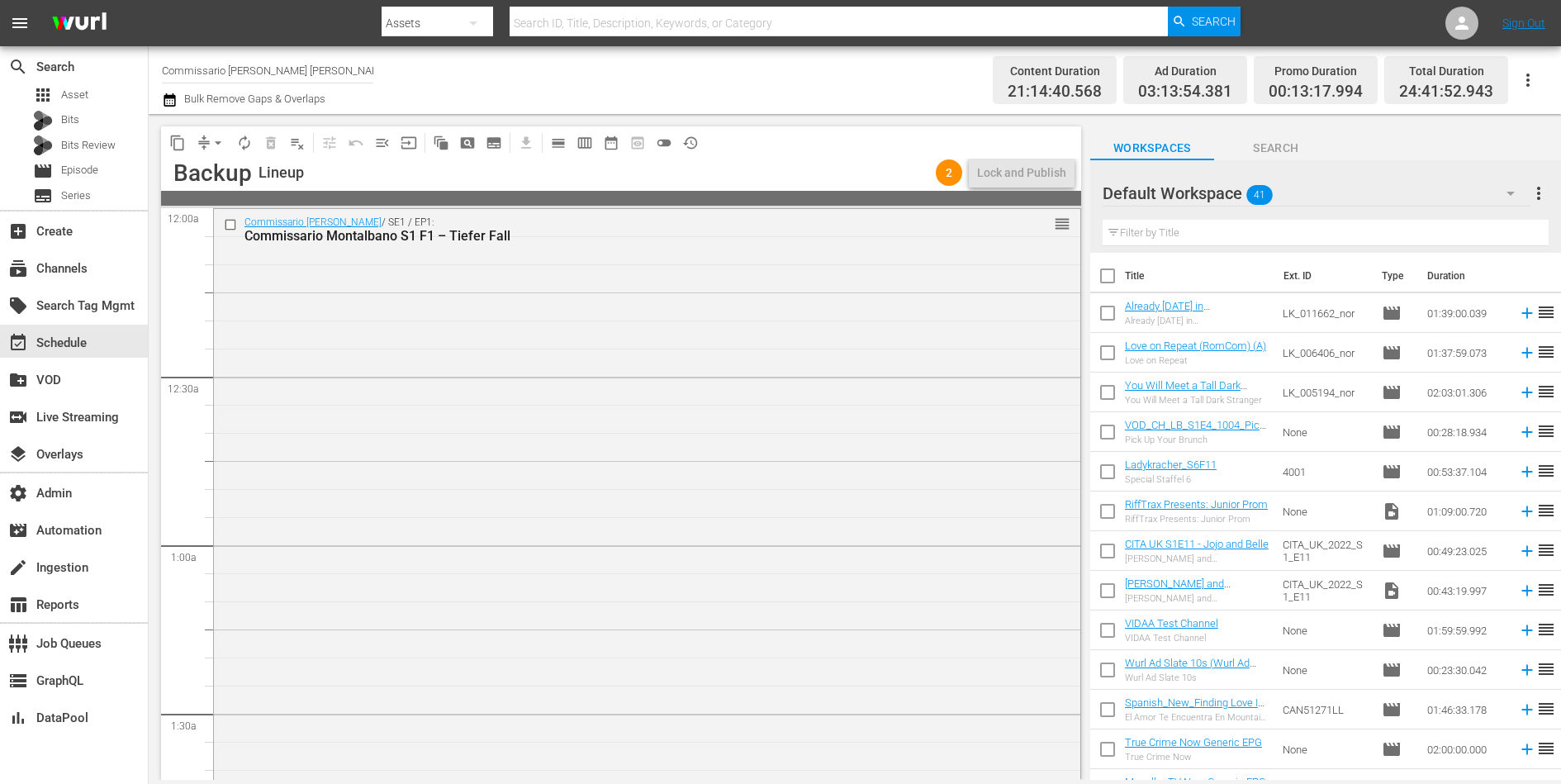
click at [893, 153] on div "content_copy compress arrow_drop_down autorenew_outlined delete_forever_outline…" at bounding box center [621, 142] width 920 height 32
click at [821, 386] on div "Commissario Montalbano / SE1 / EP1: Commissario Montalbano S1 F1 – Tiefer Fall …" at bounding box center [647, 575] width 866 height 733
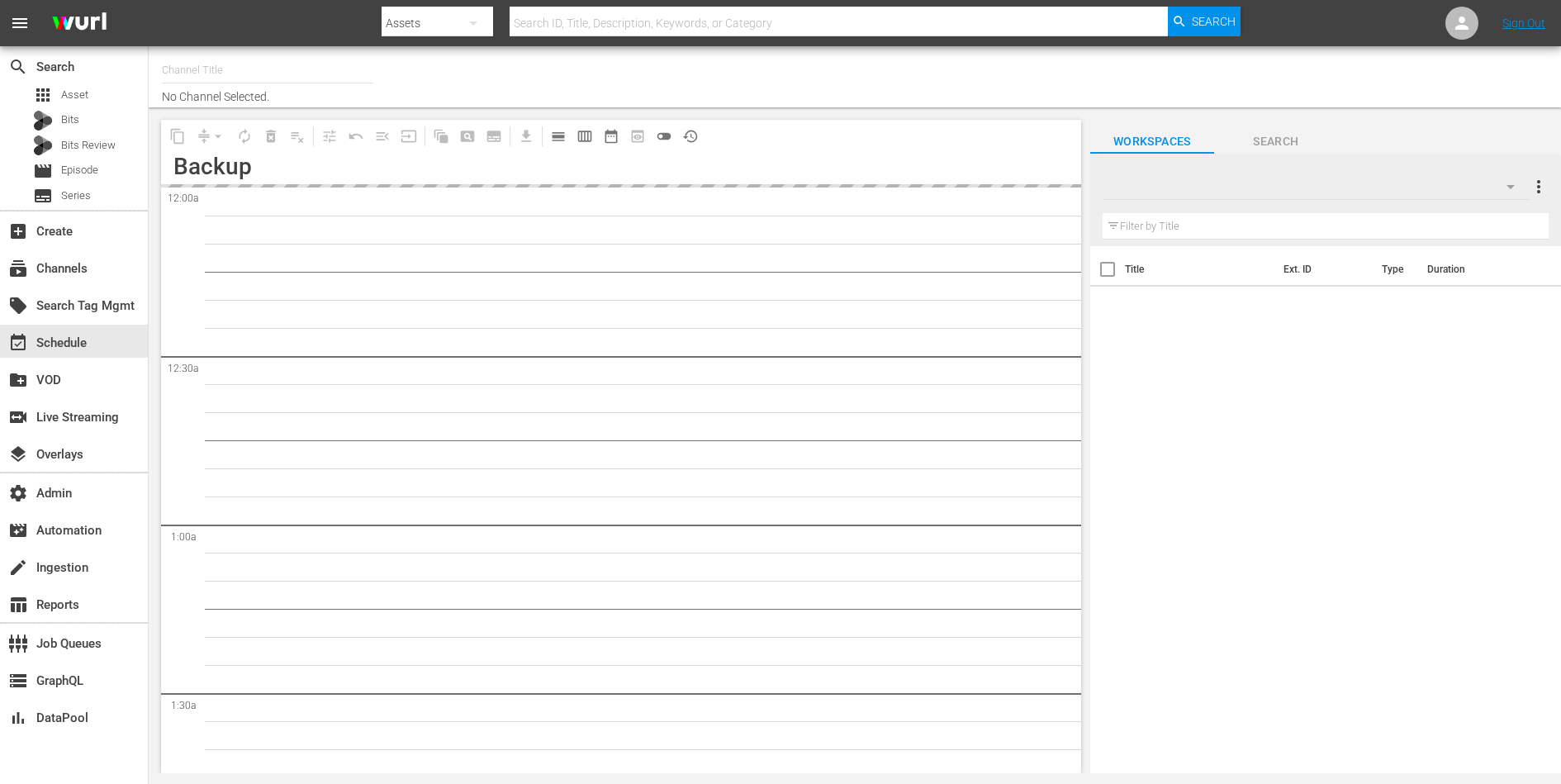
type input "Commissario [PERSON_NAME] [PERSON_NAME] (2136)"
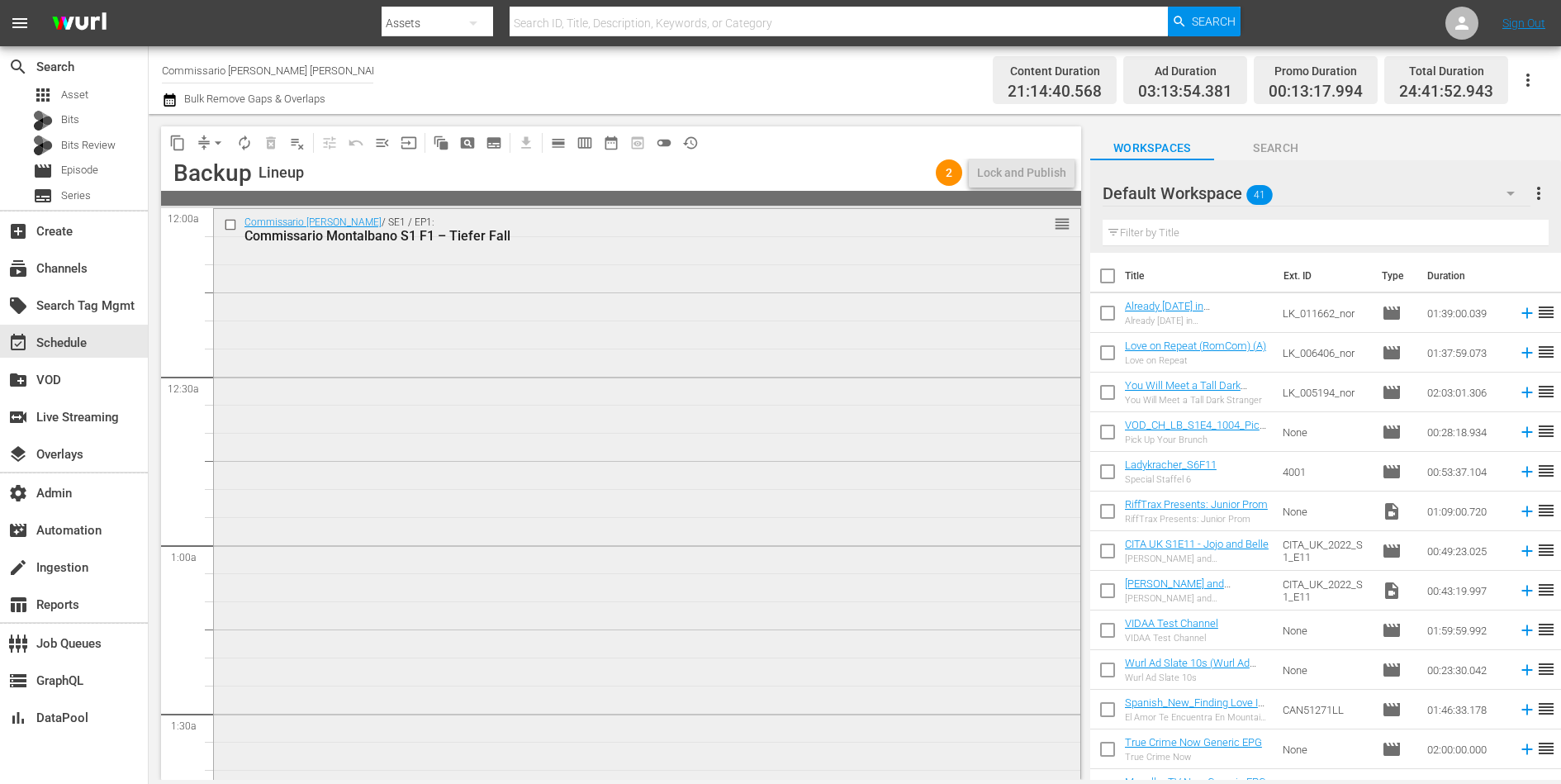
click at [797, 376] on div "Commissario [PERSON_NAME] / SE1 / EP1: Commissario [PERSON_NAME] S1 F1 – Tiefer…" at bounding box center [647, 575] width 866 height 733
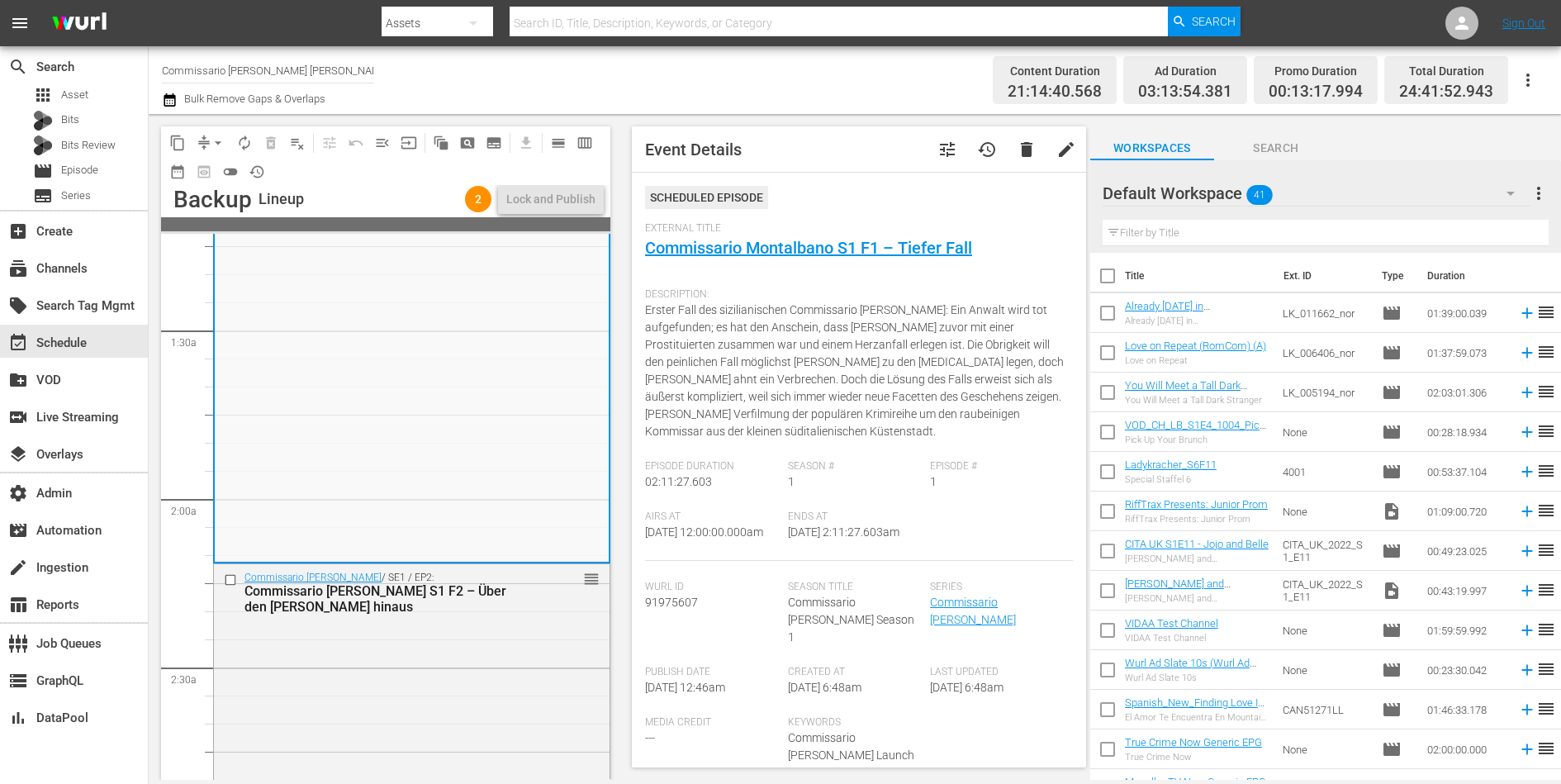
scroll to position [652, 0]
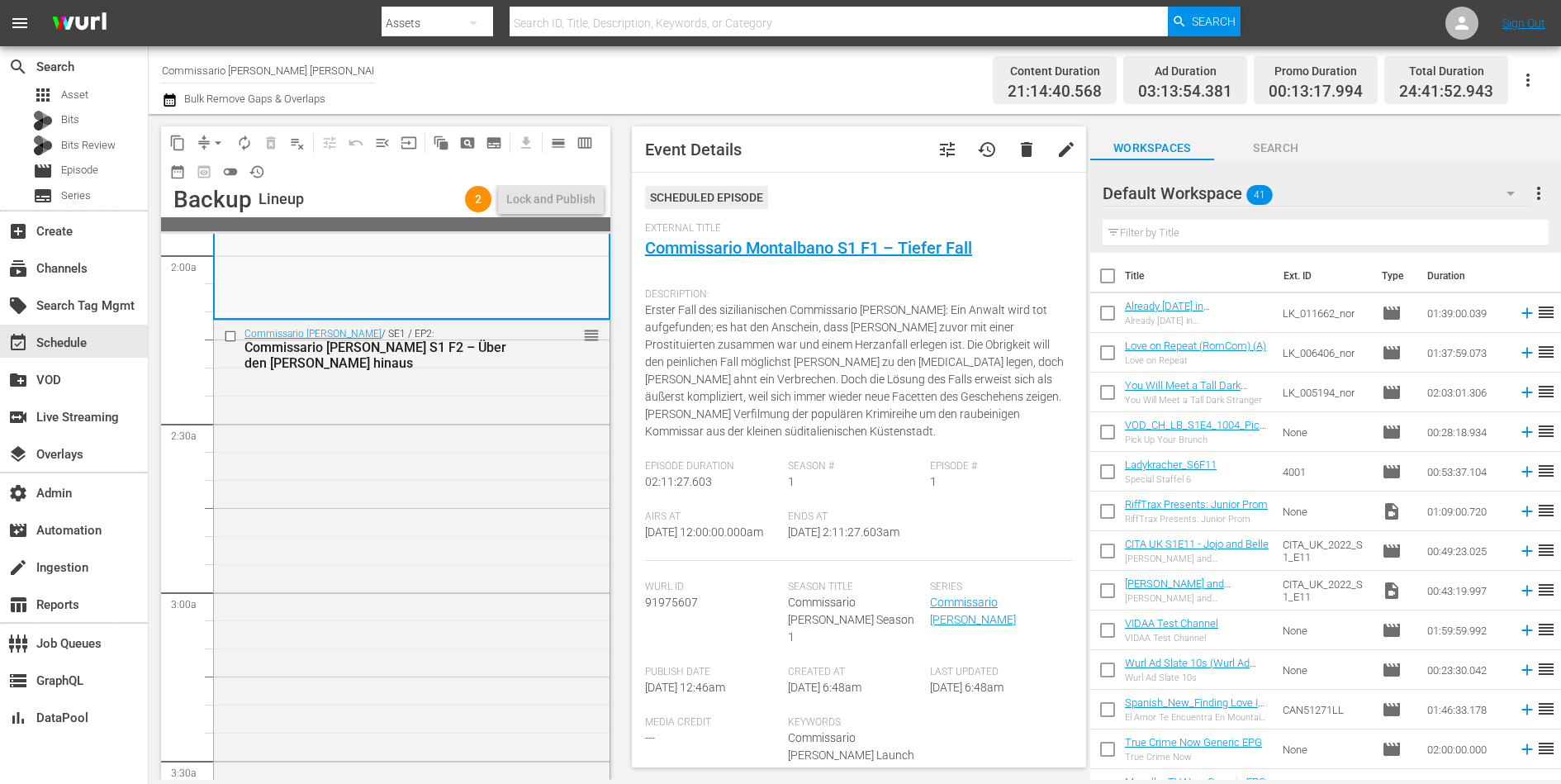
click at [414, 417] on div "Commissario [PERSON_NAME] / SE1 / EP2: Commissario [PERSON_NAME] S1 F2 – Über d…" at bounding box center [412, 657] width 395 height 673
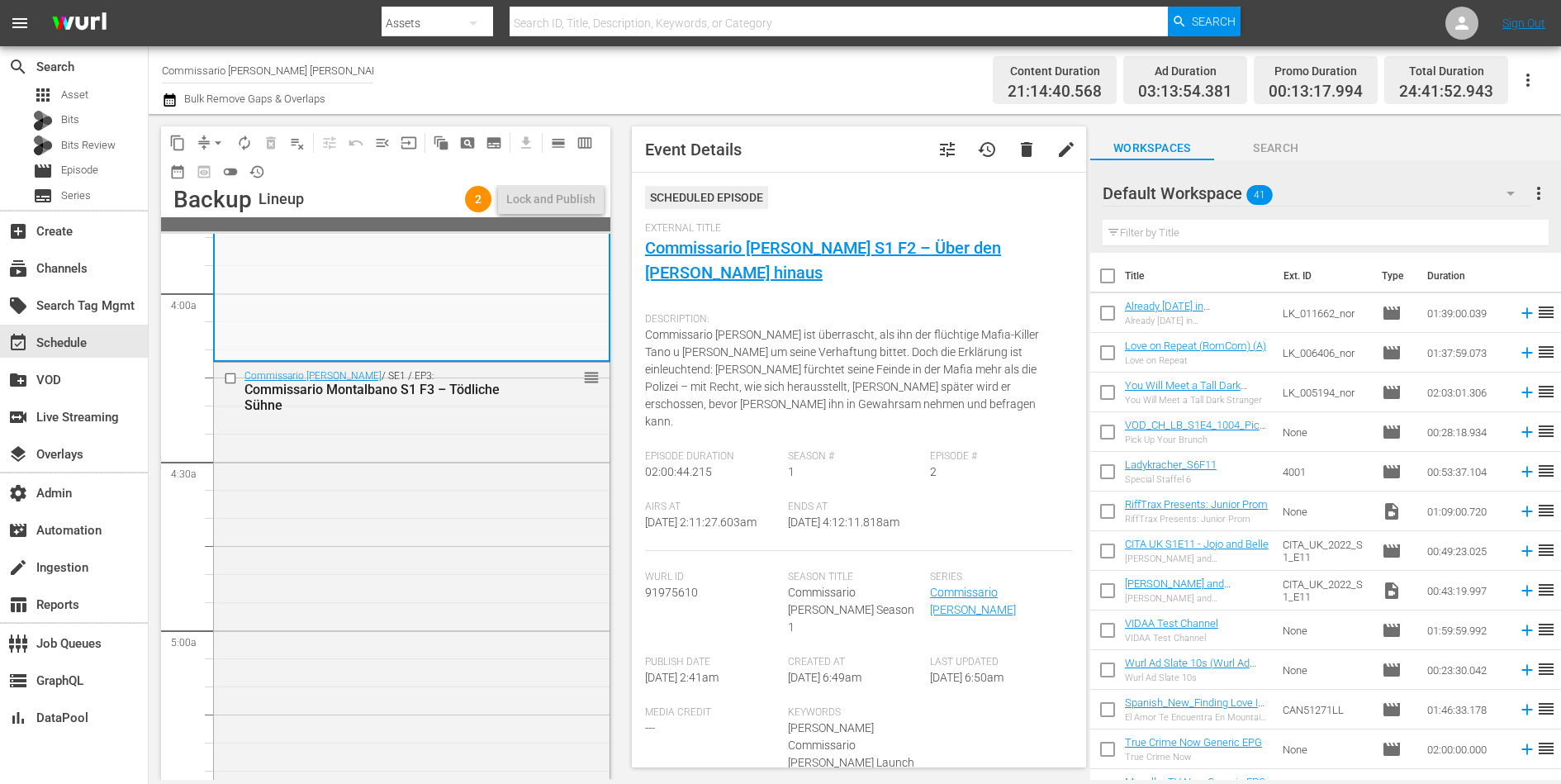
scroll to position [1305, 0]
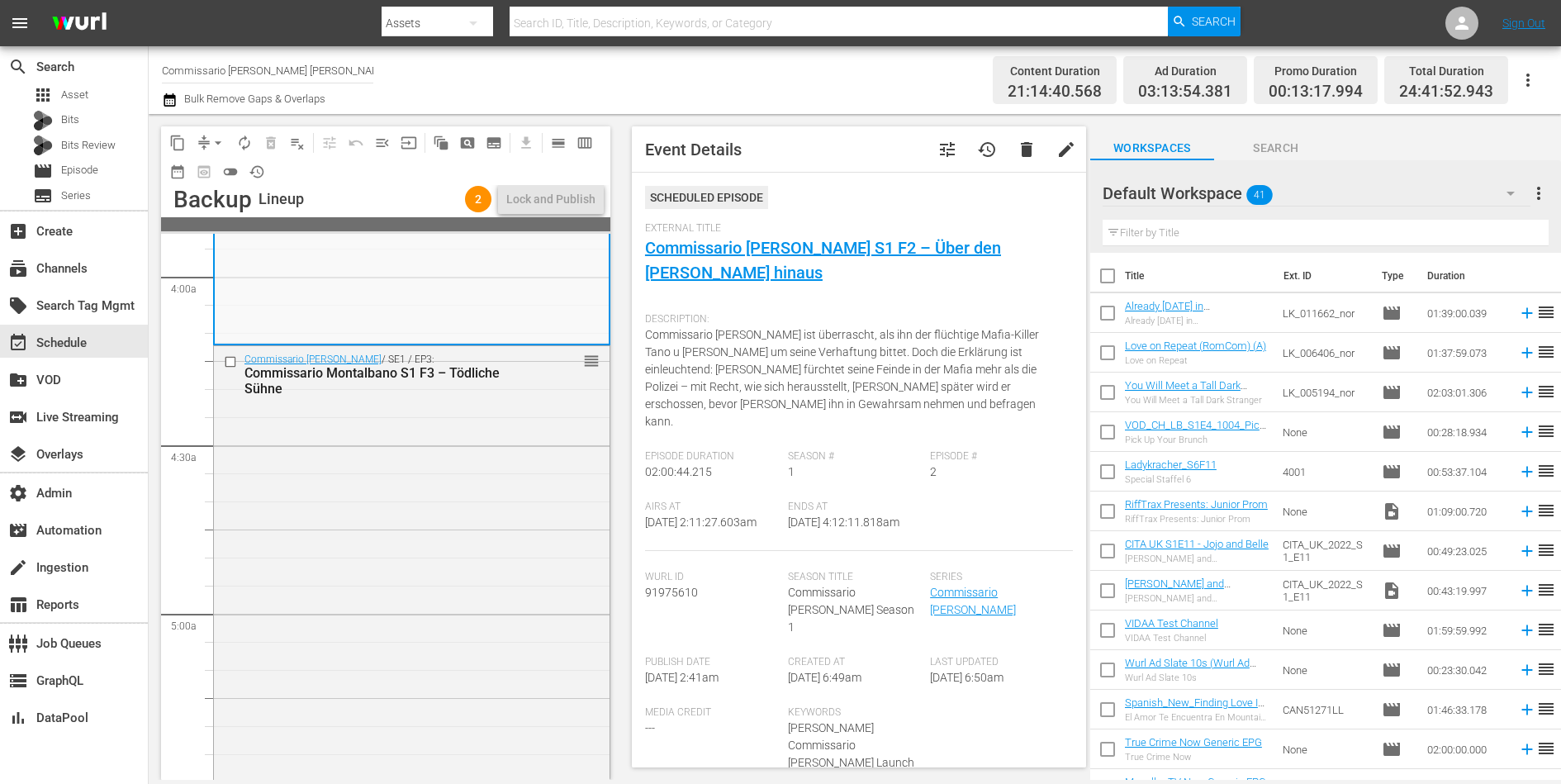
click at [414, 417] on div "Commissario Montalbano / SE1 / EP3: Commissario Montalbano S1 F3 – Tödliche Süh…" at bounding box center [412, 691] width 395 height 689
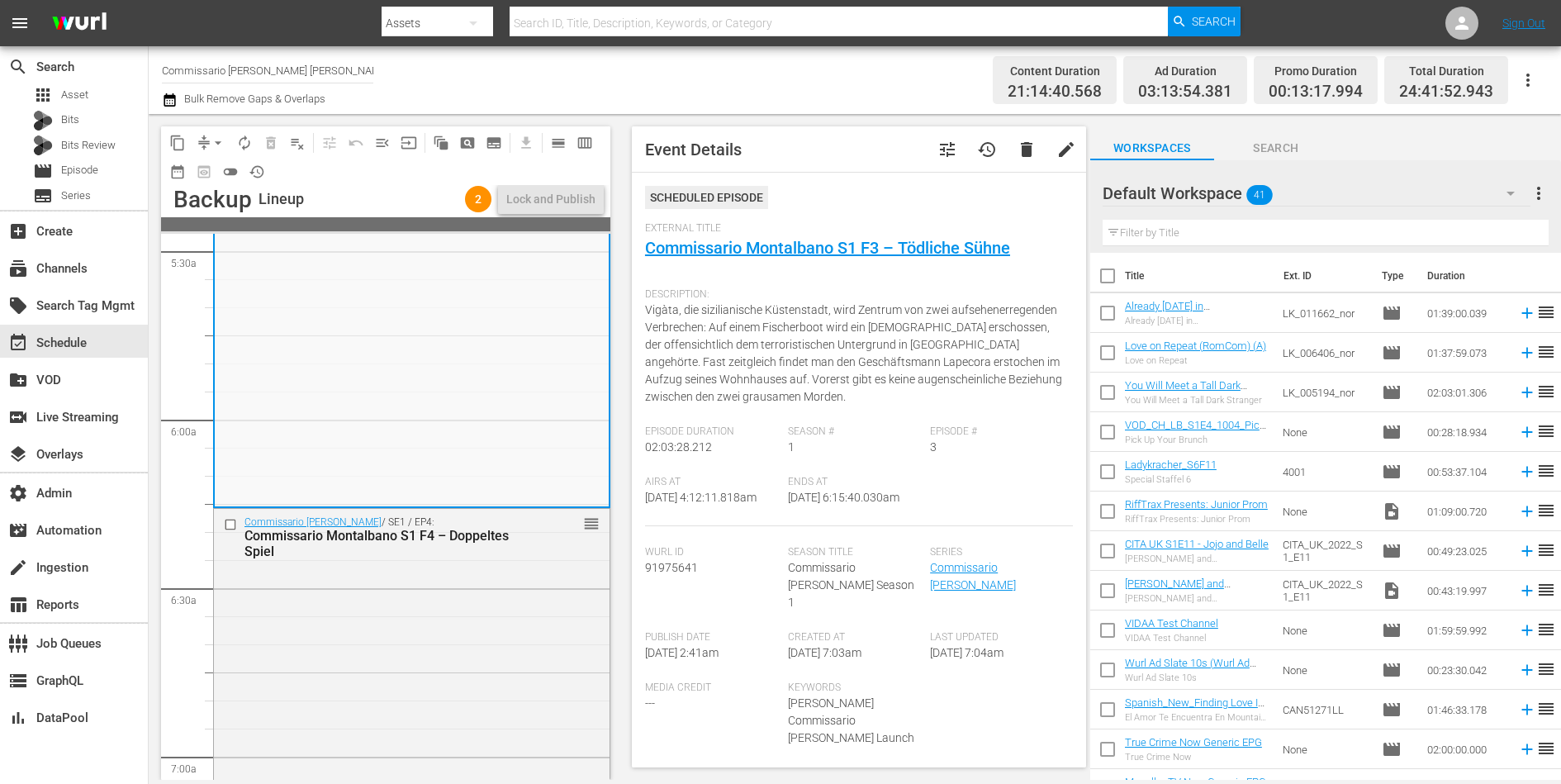
scroll to position [1884, 0]
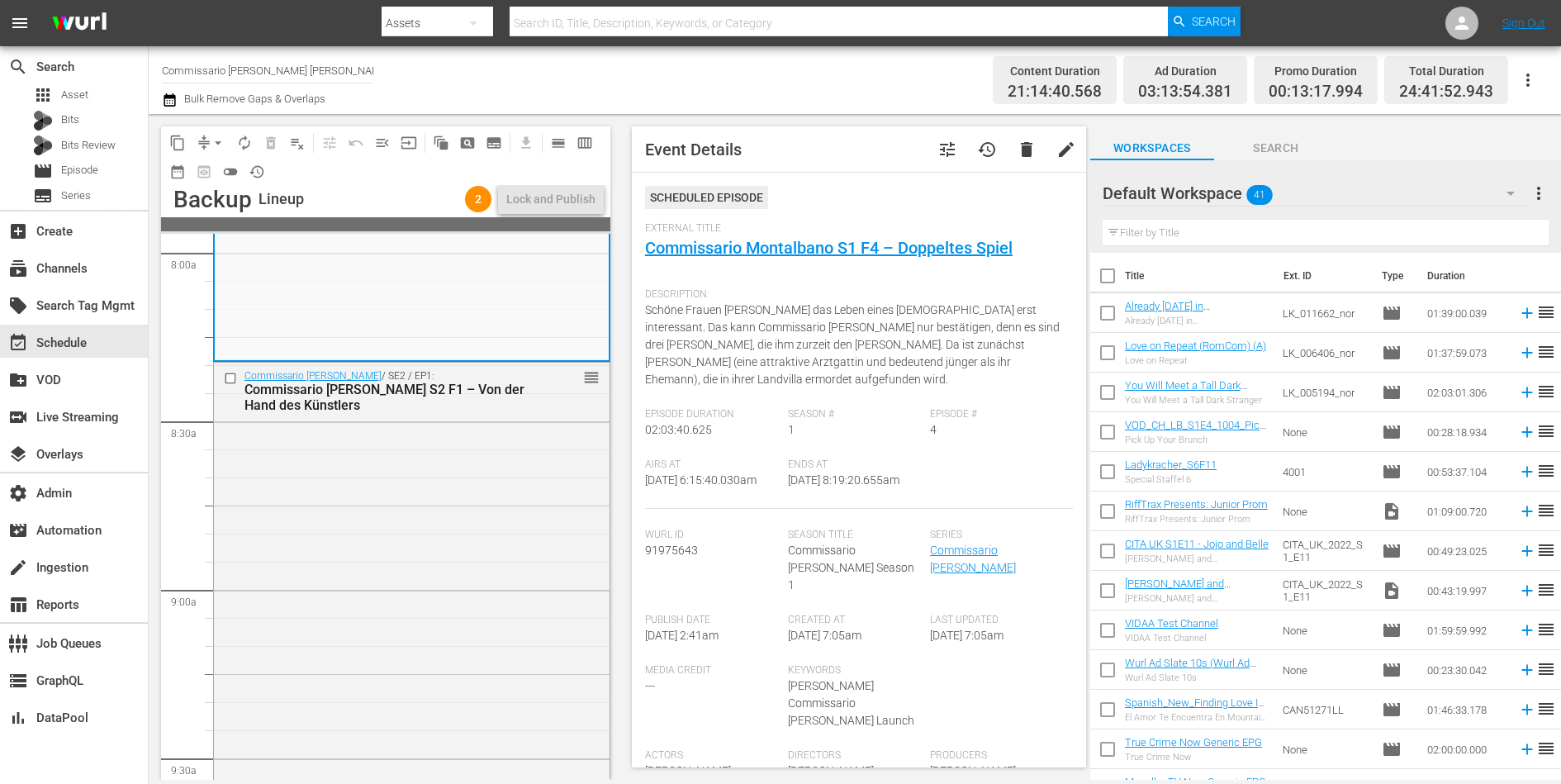
scroll to position [2780, 0]
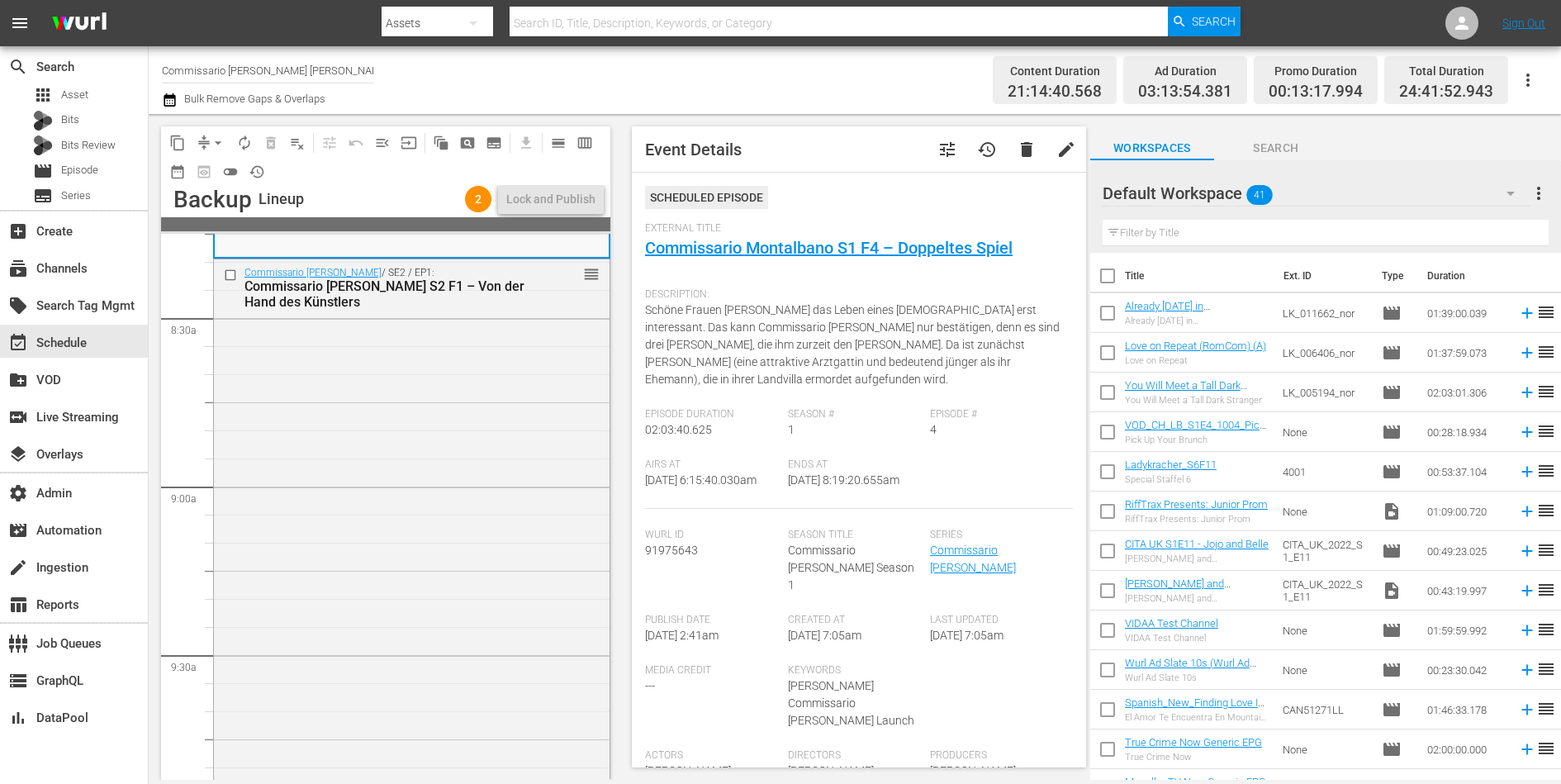
click at [425, 519] on div "Commissario Montalbano / SE2 / EP1: Commissario Montalbano S2 F1 – Von der Hand…" at bounding box center [412, 523] width 395 height 527
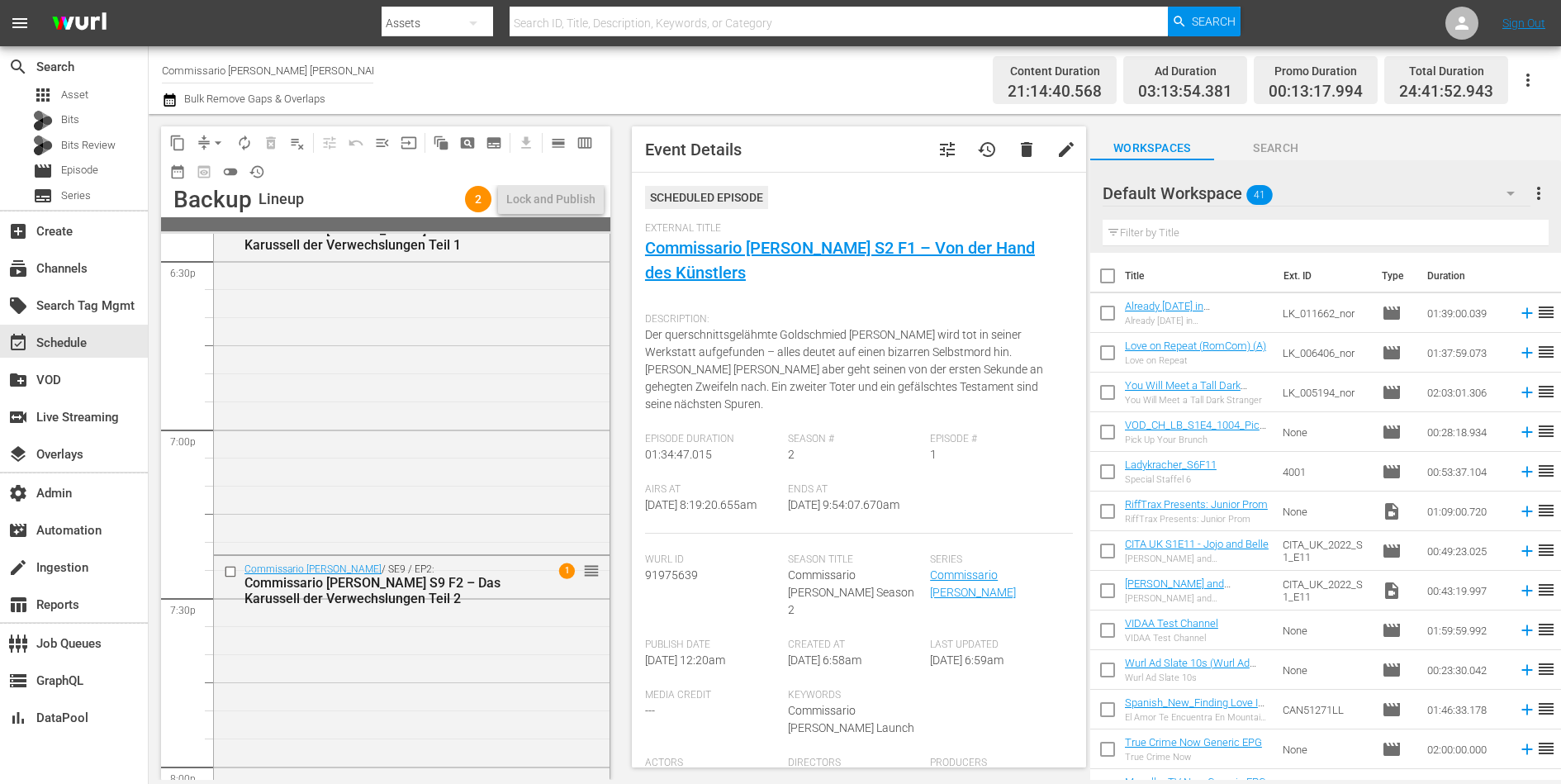
scroll to position [6397, 0]
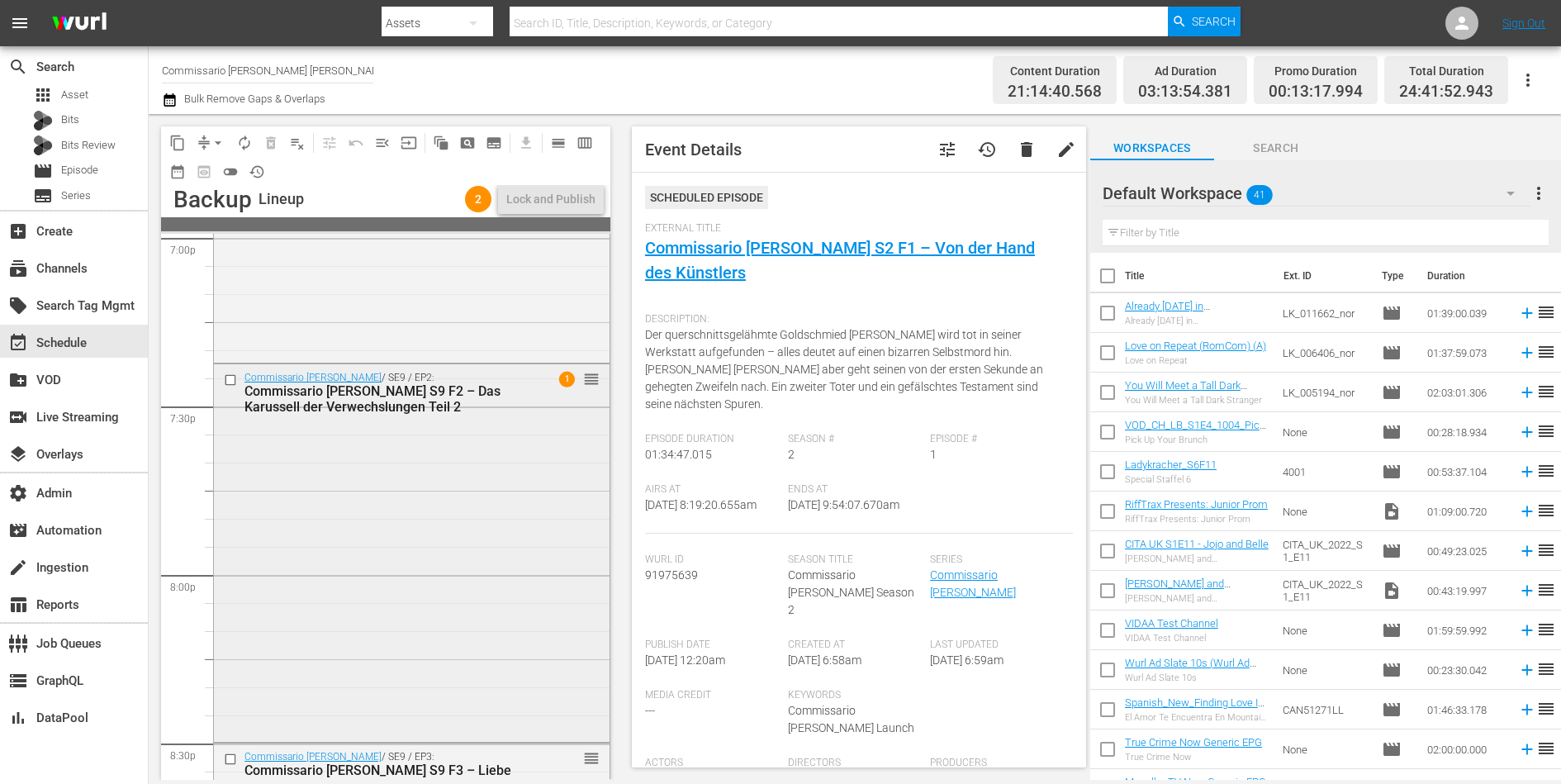
click at [428, 524] on div "Commissario Montalbano / SE9 / EP2: Commissario Montalbano S9 F2 – Das Karussel…" at bounding box center [412, 550] width 395 height 374
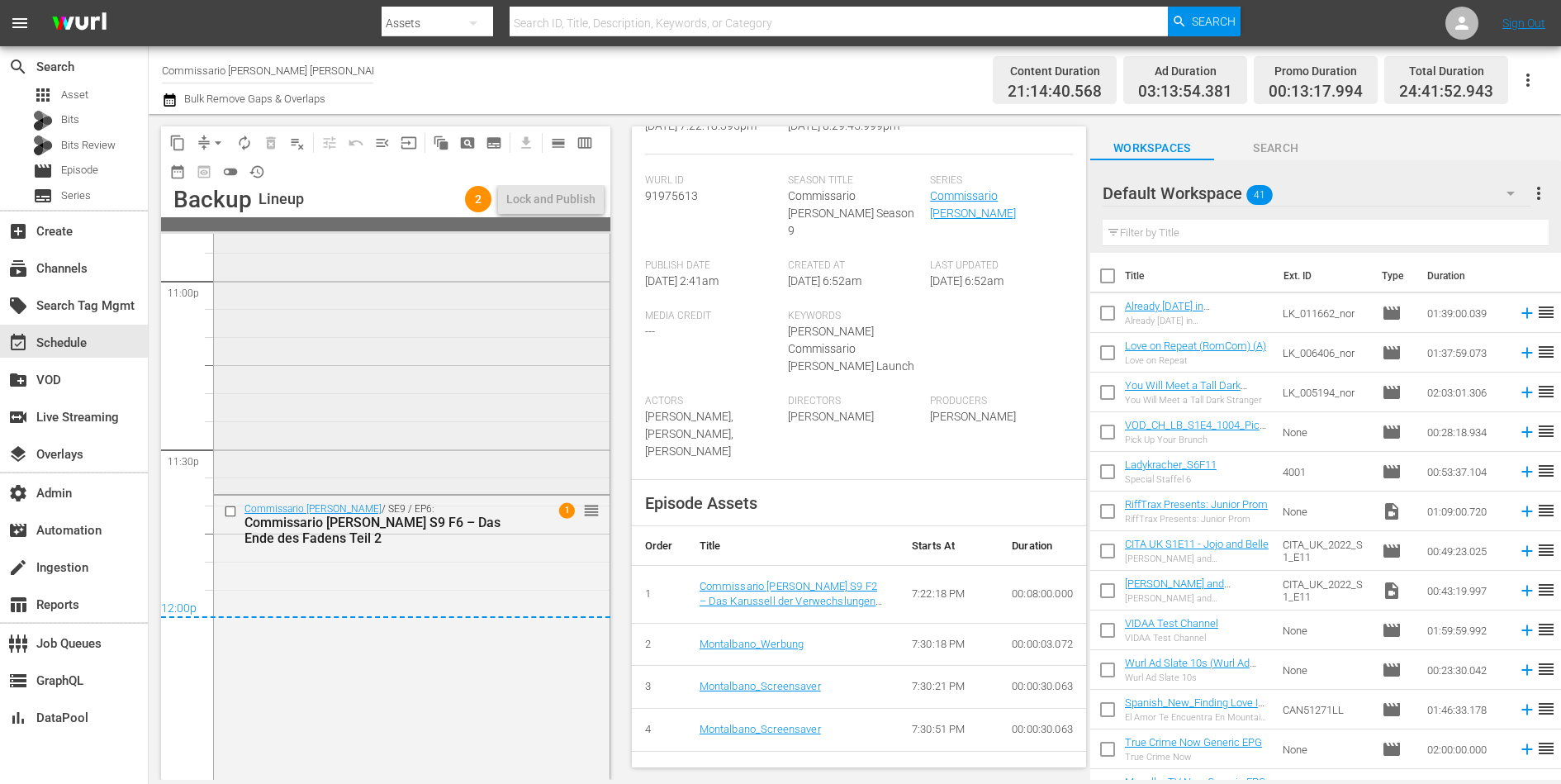
scroll to position [7722, 0]
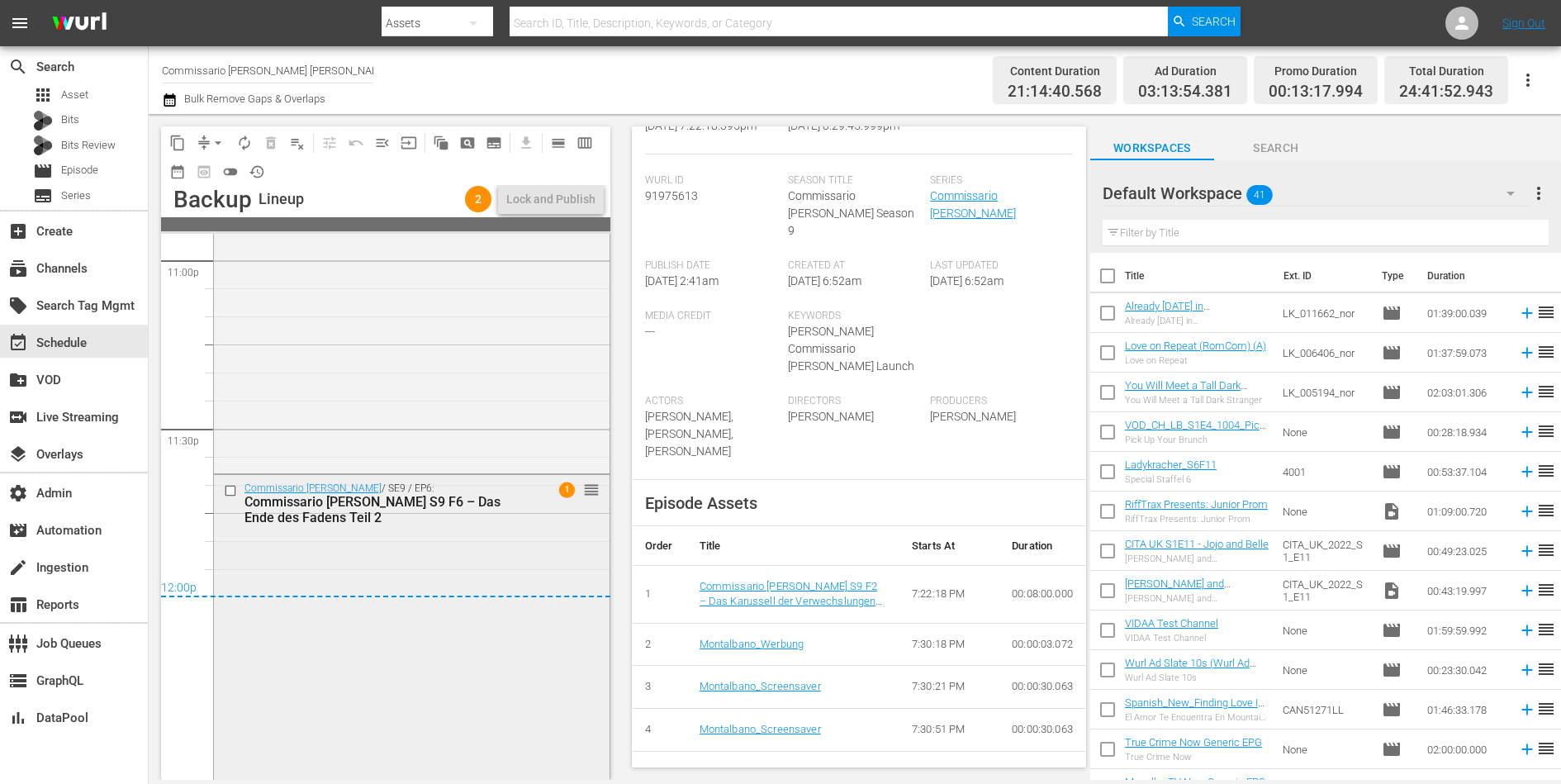
click at [518, 558] on div "Commissario Montalbano / SE9 / EP6: Commissario Montalbano S9 F6 – Das Ende des…" at bounding box center [412, 652] width 395 height 355
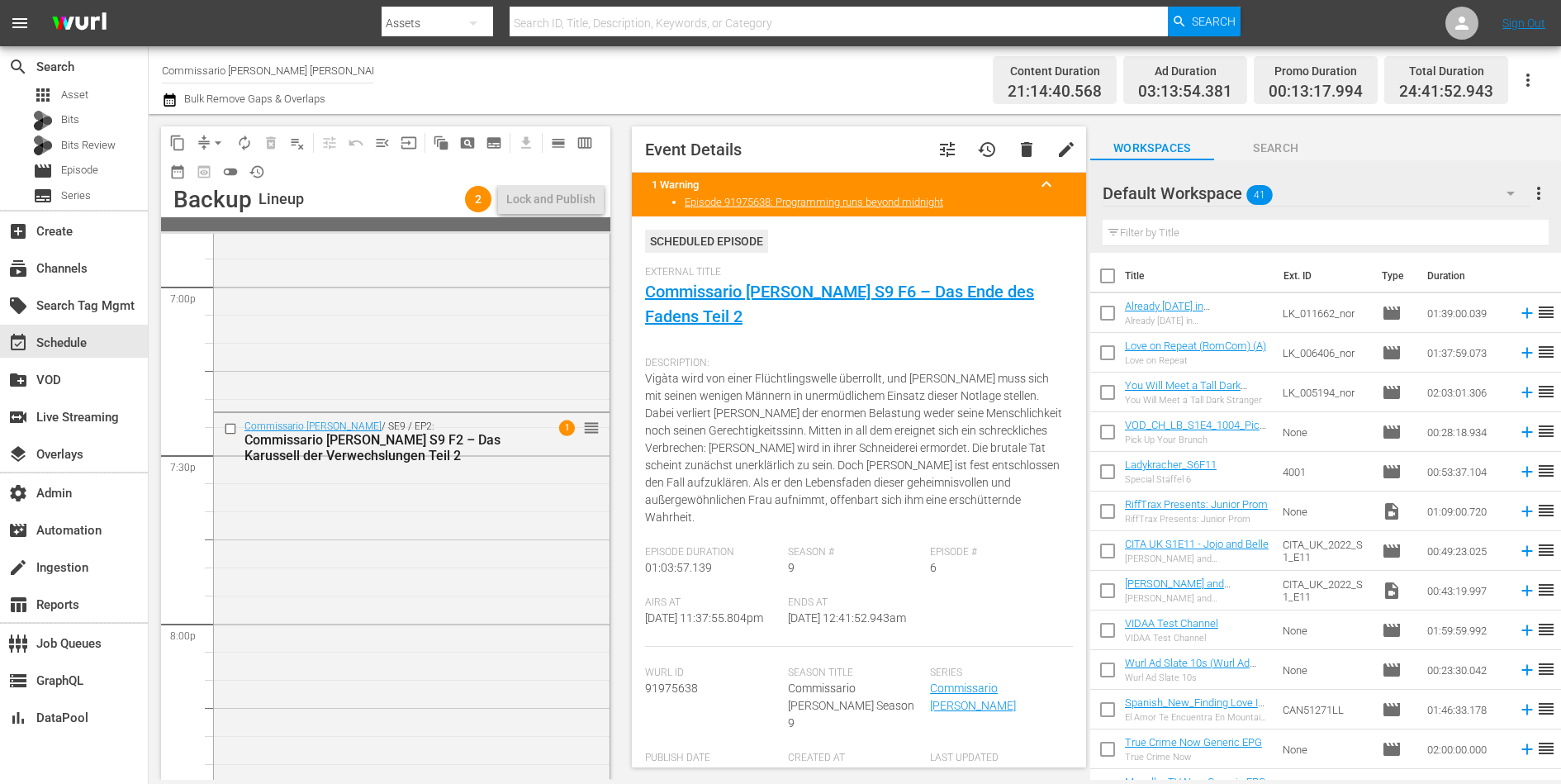
scroll to position [6483, 0]
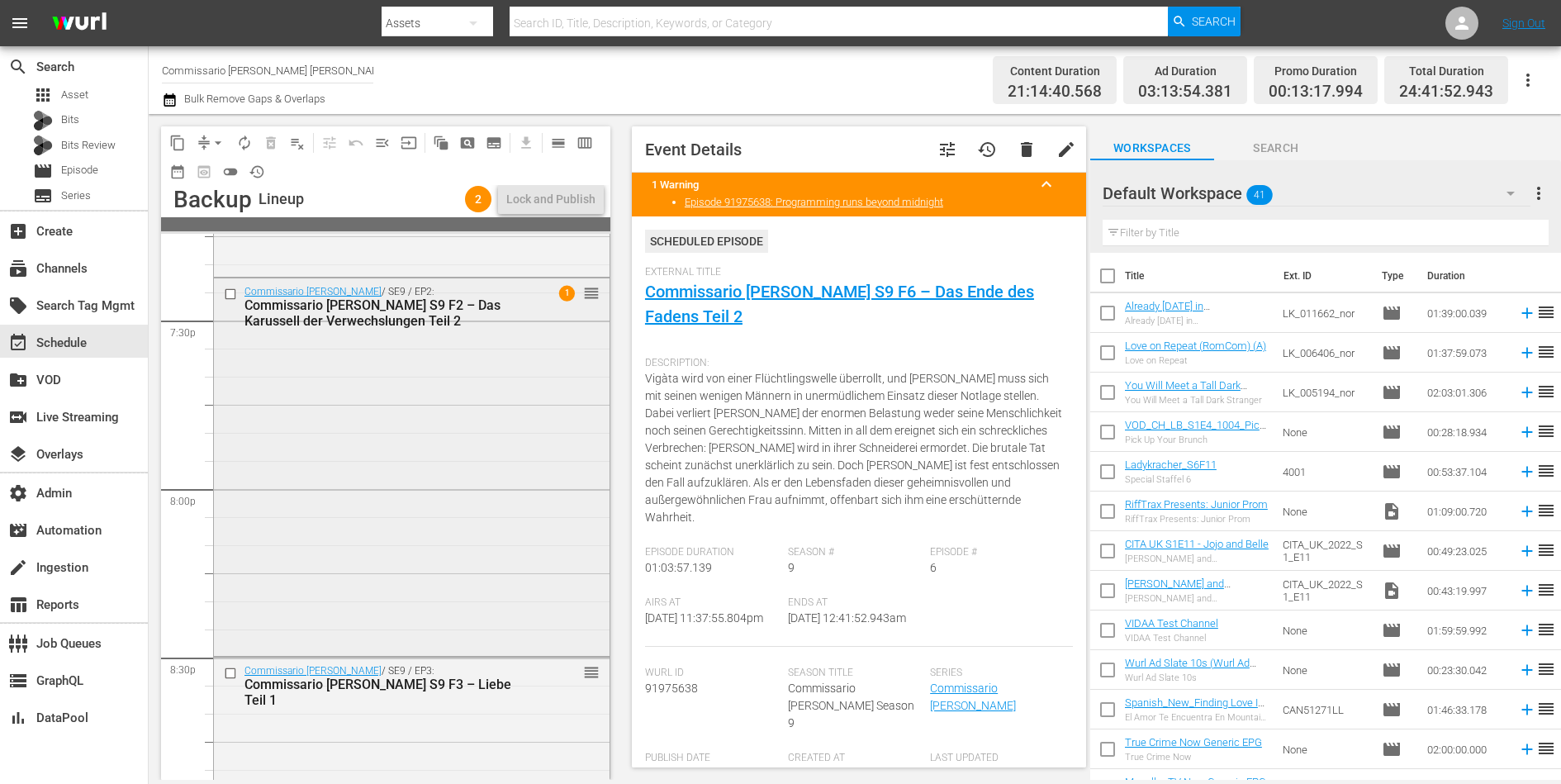
click at [441, 493] on div "Commissario Montalbano / SE9 / EP2: Commissario Montalbano S9 F2 – Das Karussel…" at bounding box center [412, 464] width 395 height 374
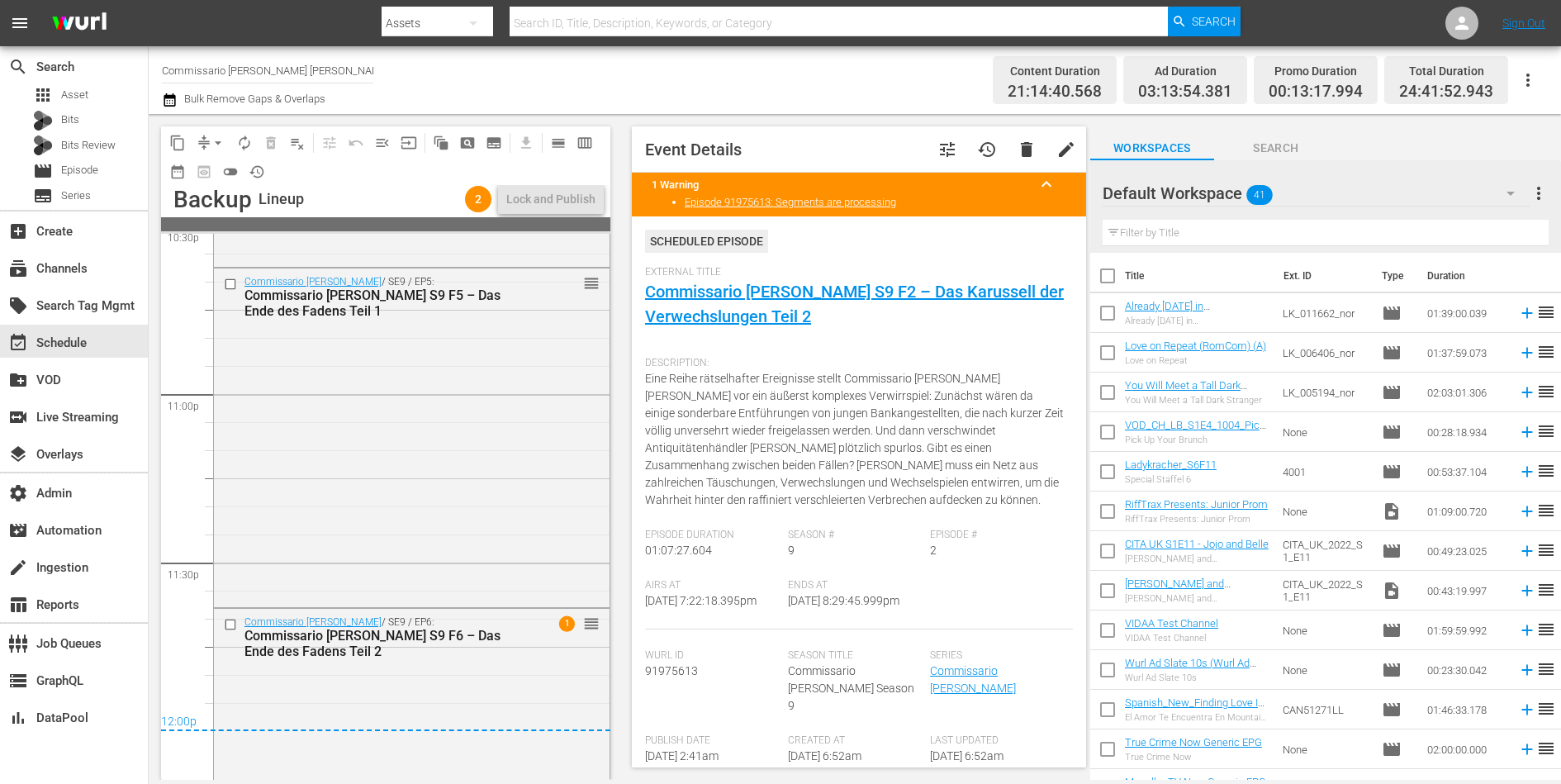
scroll to position [7774, 0]
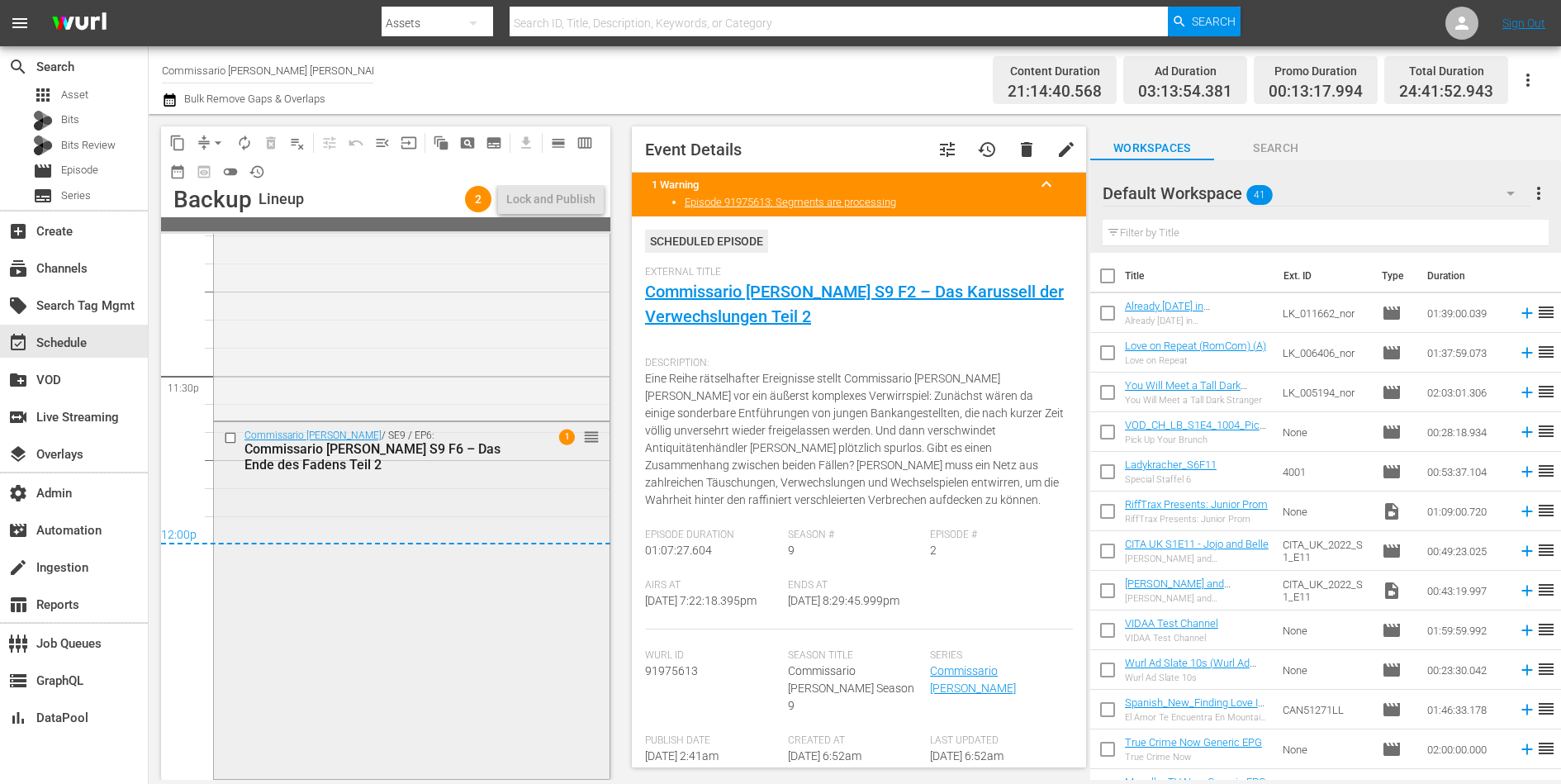
click at [457, 523] on div "Commissario Montalbano / SE9 / EP6: Commissario Montalbano S9 F6 – Das Ende des…" at bounding box center [412, 599] width 395 height 355
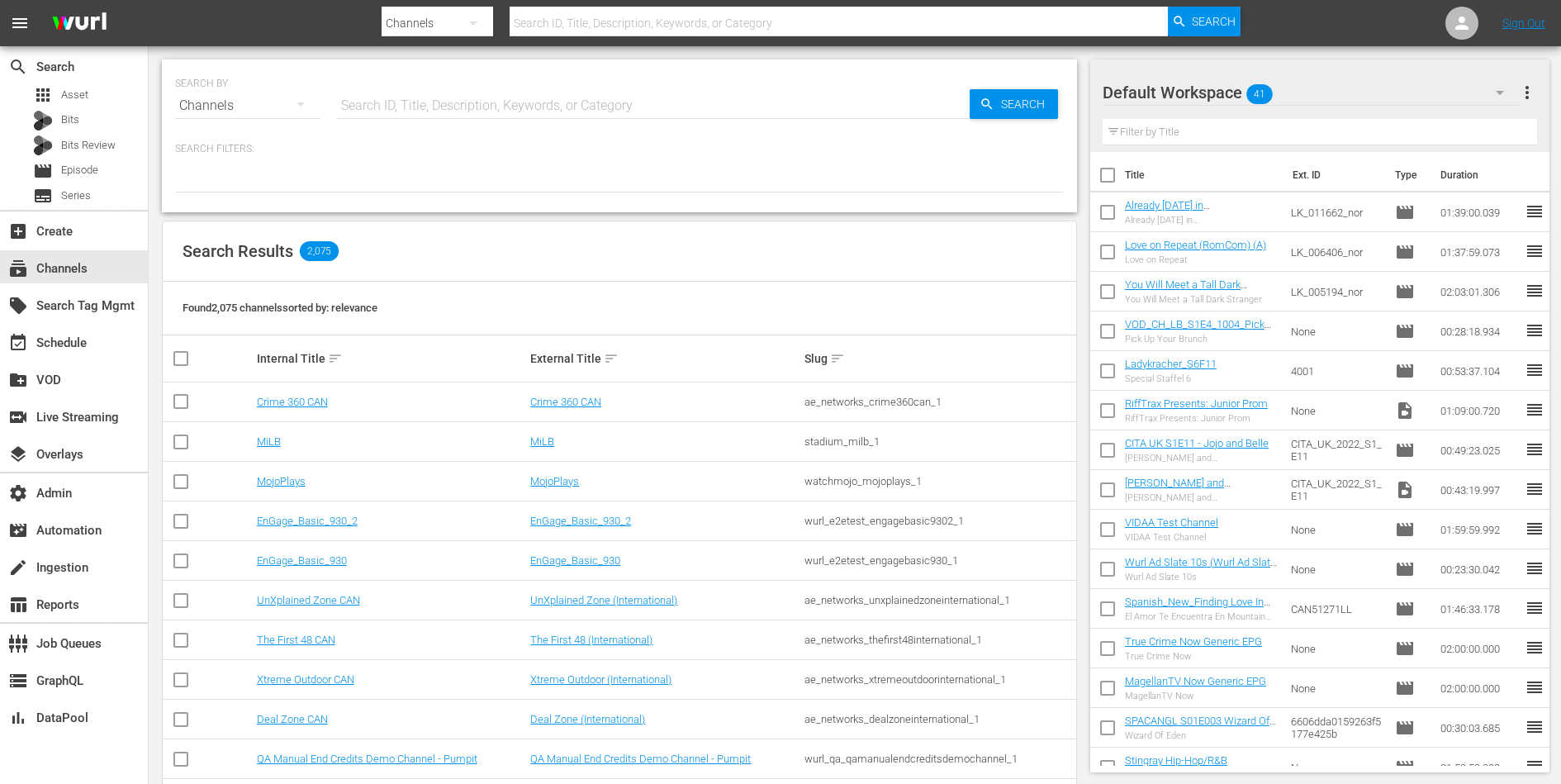
click at [415, 100] on input "text" at bounding box center [653, 105] width 633 height 40
type input "zee tv hd"
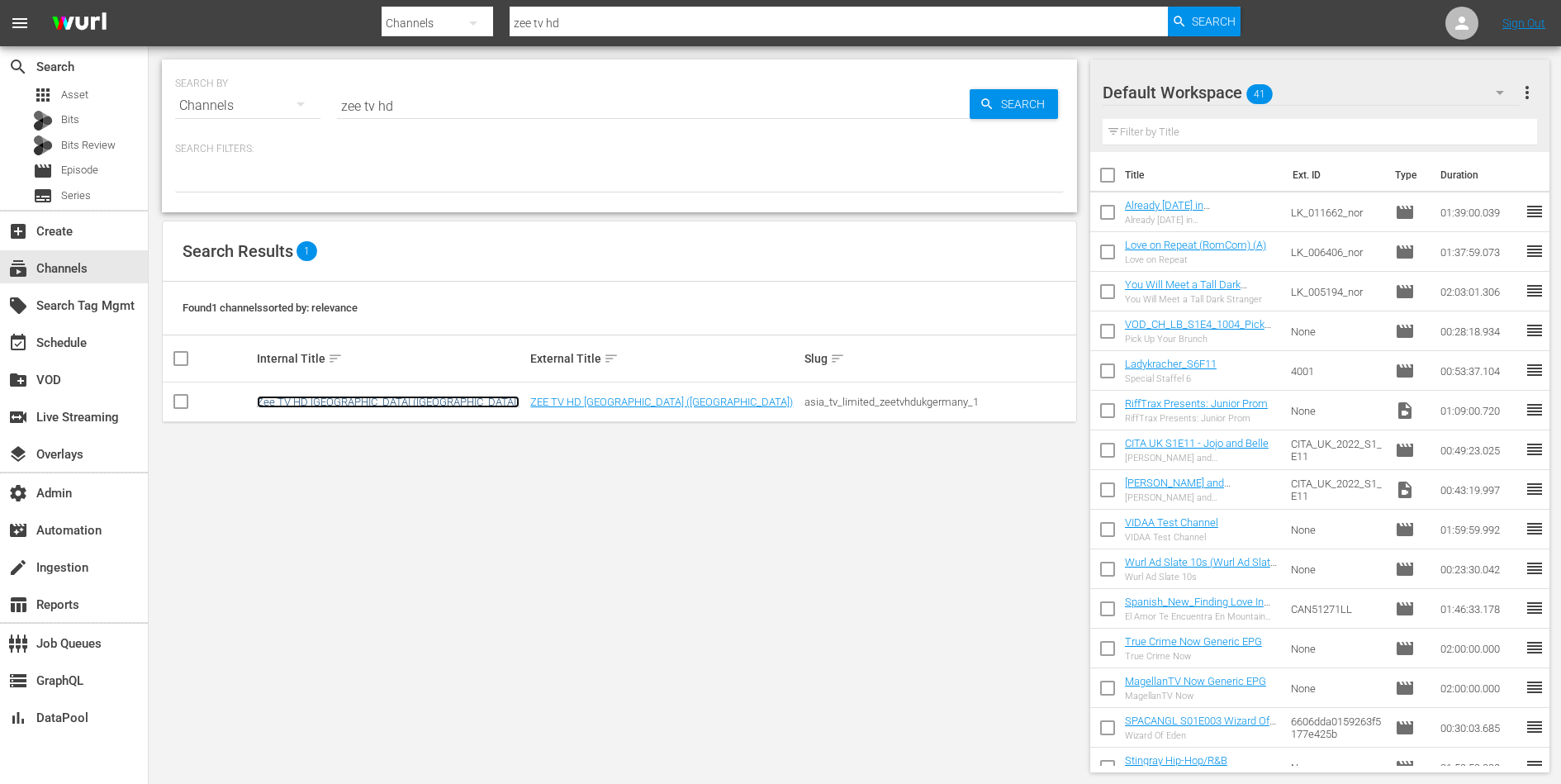
click at [306, 400] on link "Zee TV HD [GEOGRAPHIC_DATA] ([GEOGRAPHIC_DATA])" at bounding box center [388, 401] width 262 height 12
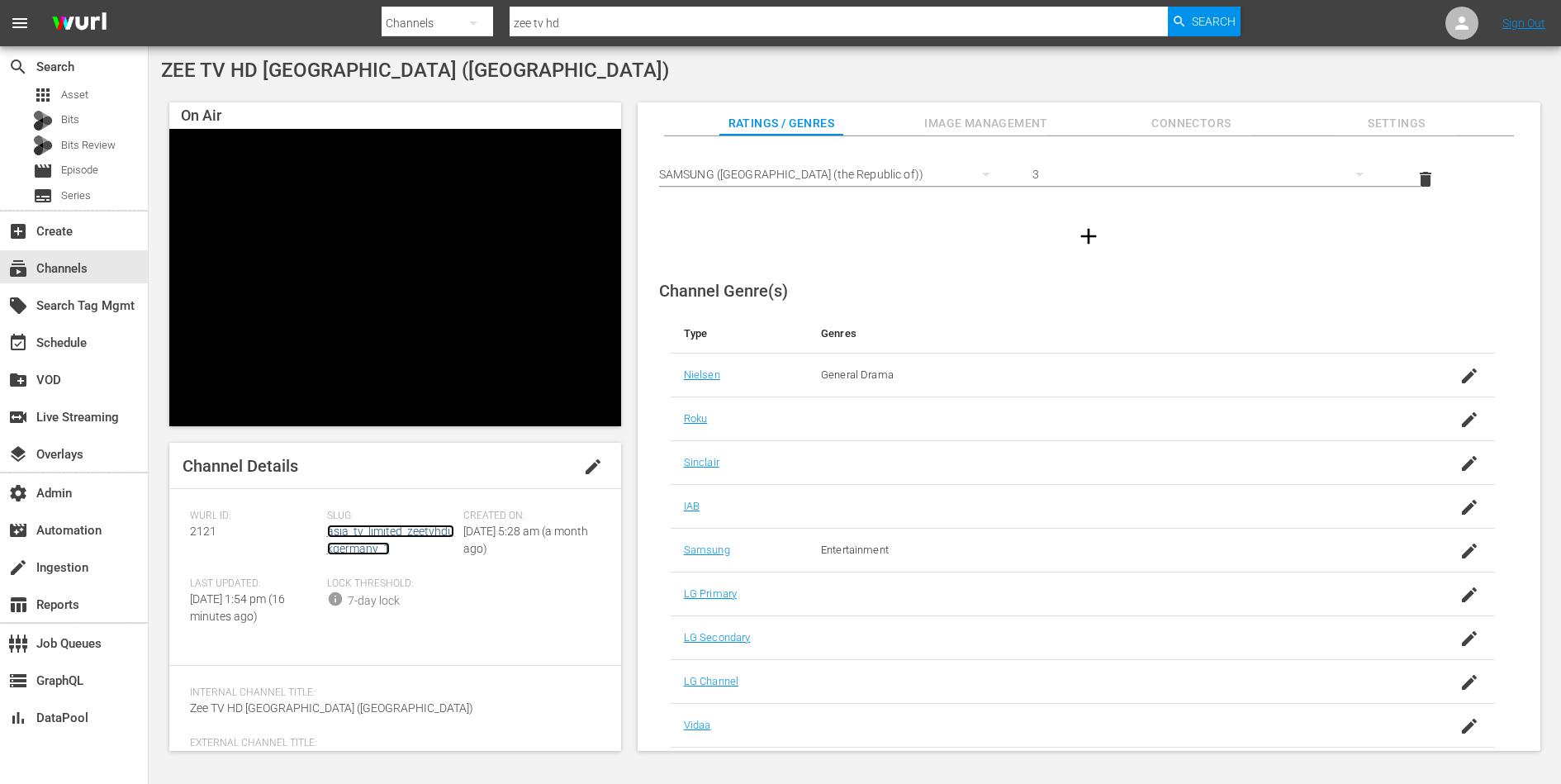
click at [365, 537] on link "asia_tv_limited_zeetvhdukgermany_1" at bounding box center [391, 539] width 127 height 30
